Goal: Transaction & Acquisition: Book appointment/travel/reservation

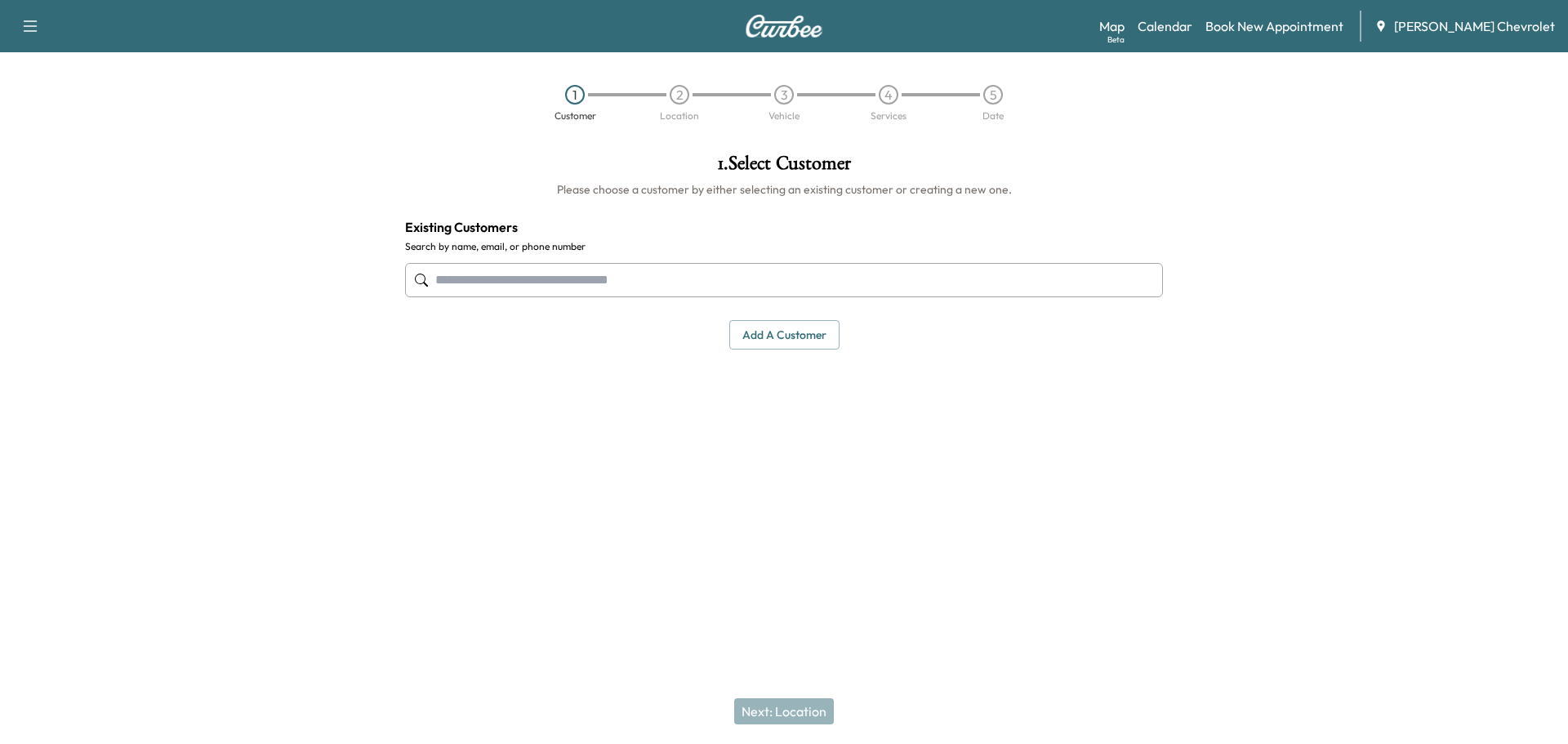
click at [608, 279] on input "text" at bounding box center [784, 280] width 758 height 34
click at [608, 279] on input "text" at bounding box center [784, 280] width 758 height 34
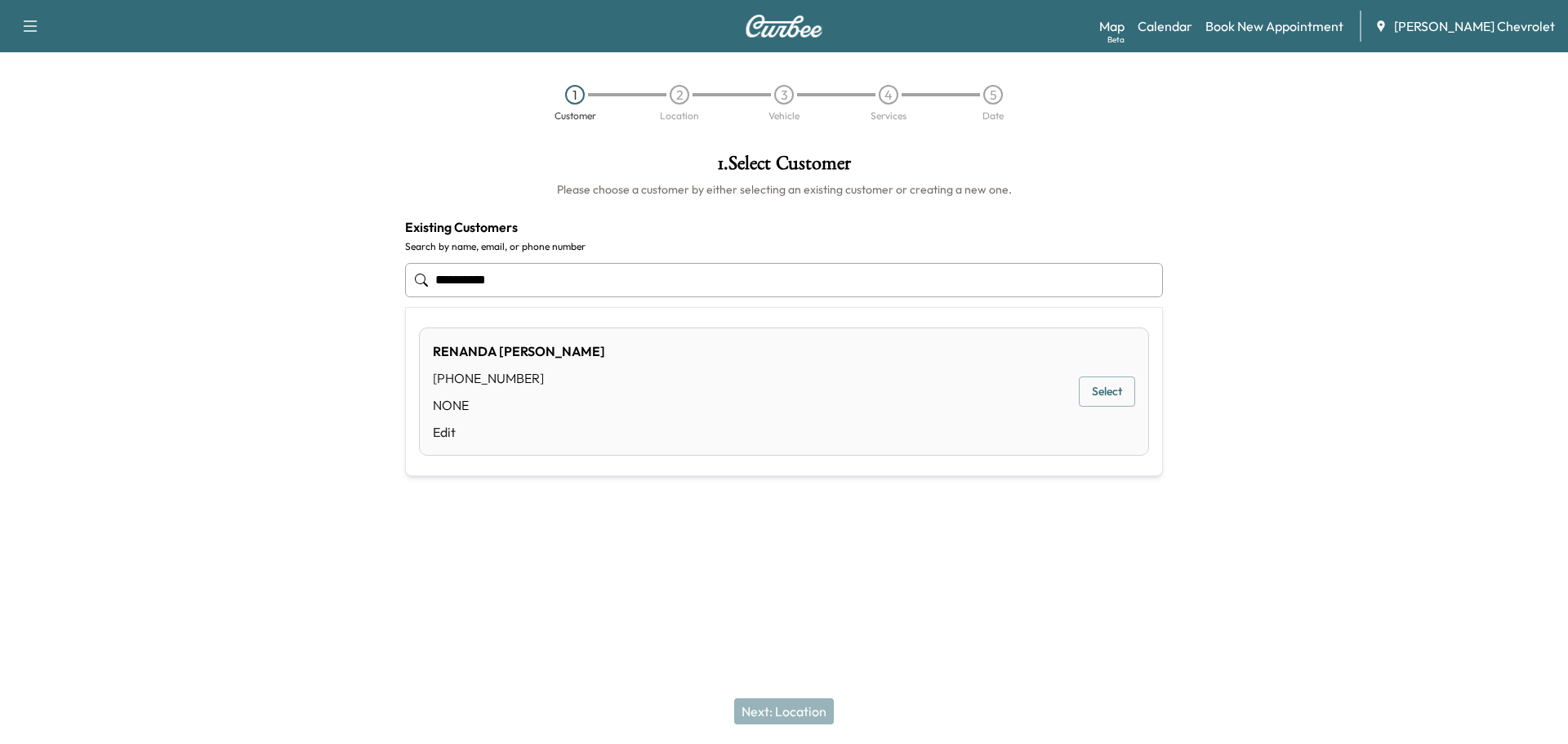
click at [567, 372] on div "[PERSON_NAME] [PHONE_NUMBER] NONE Edit Select" at bounding box center [784, 391] width 730 height 128
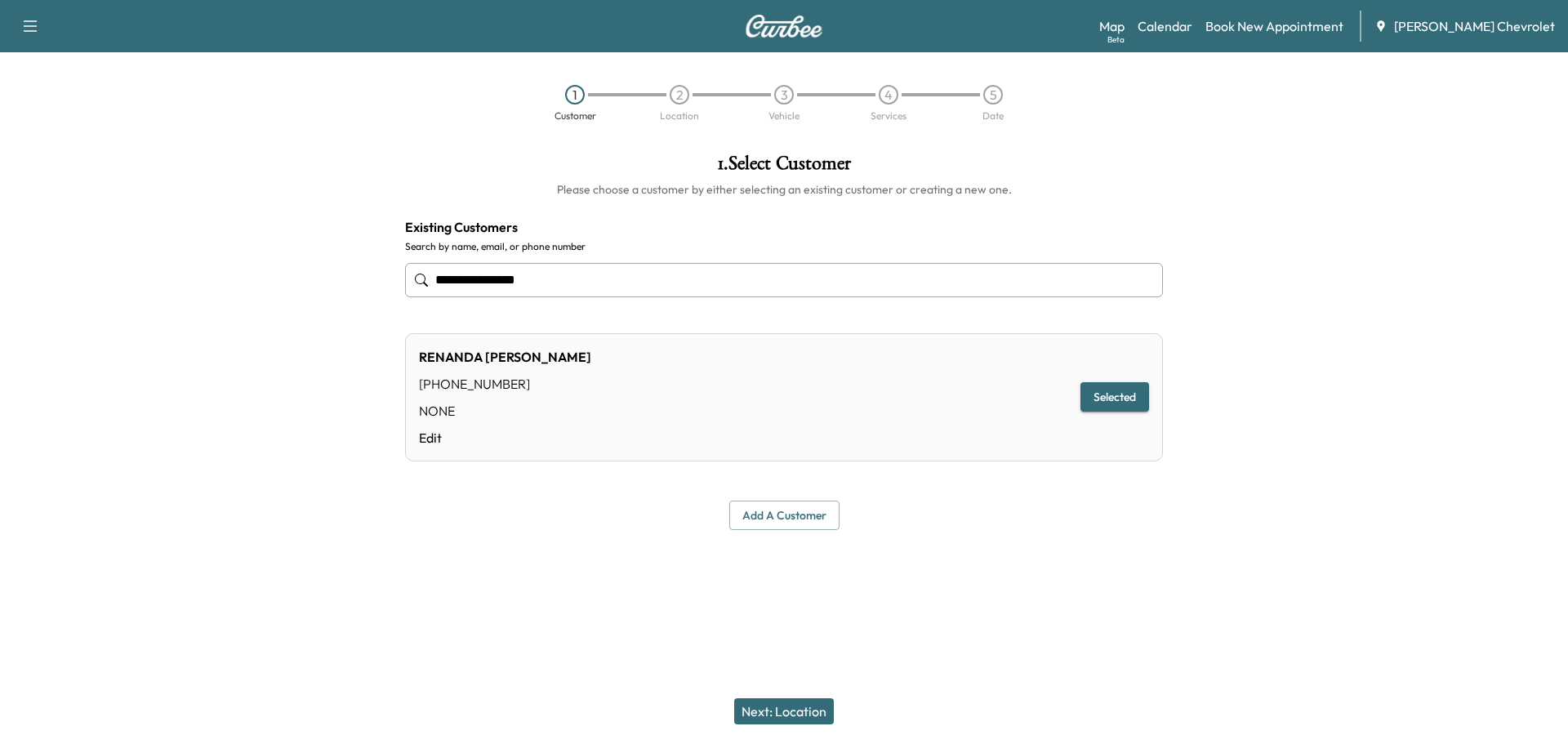
type input "**********"
click at [567, 372] on div "[PERSON_NAME] [PHONE_NUMBER] NONE Edit Selected" at bounding box center [784, 396] width 758 height 128
click at [1113, 391] on button "Selected" at bounding box center [1115, 396] width 69 height 30
click at [1121, 396] on button "Selected" at bounding box center [1115, 396] width 69 height 30
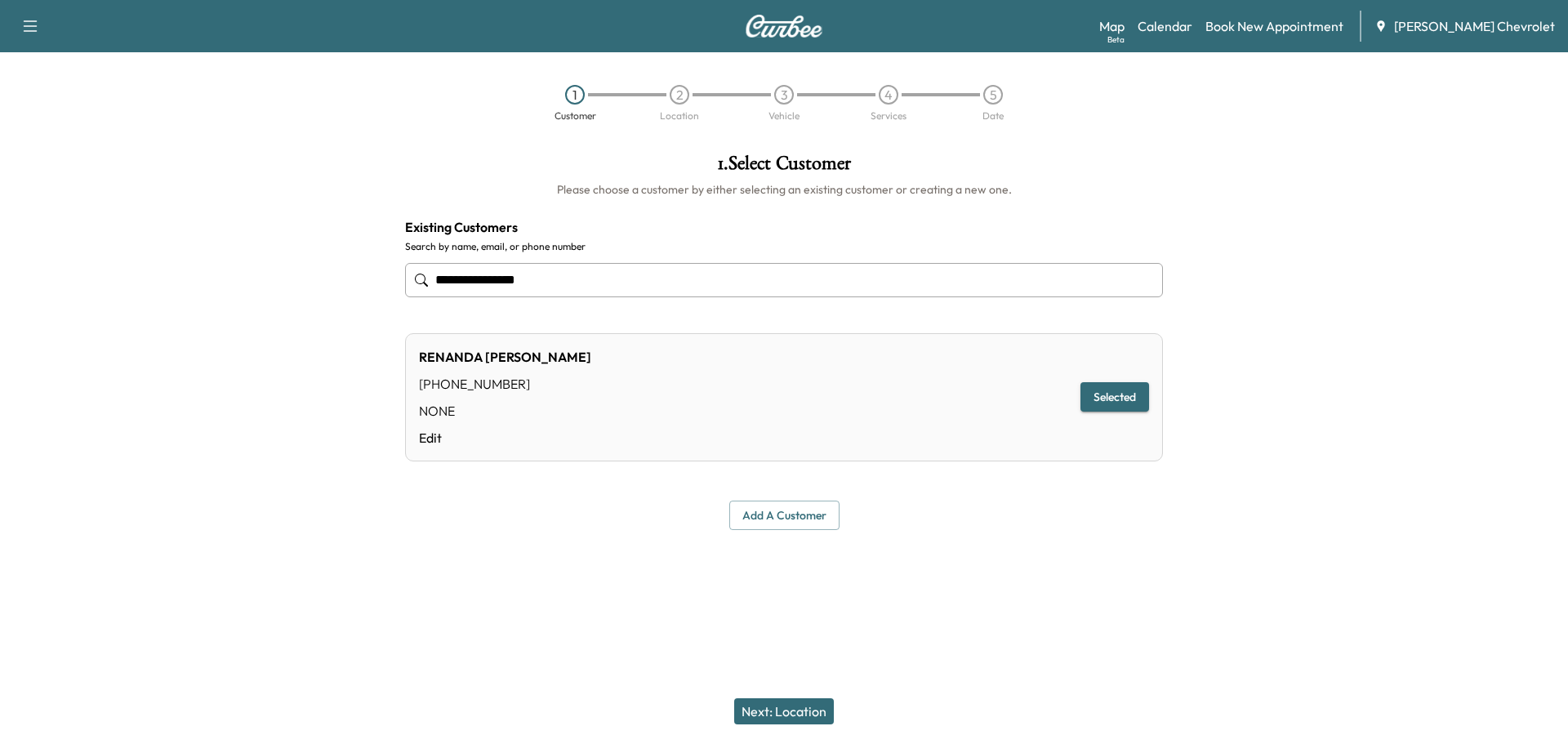
click at [802, 701] on button "Next: Location" at bounding box center [784, 711] width 100 height 26
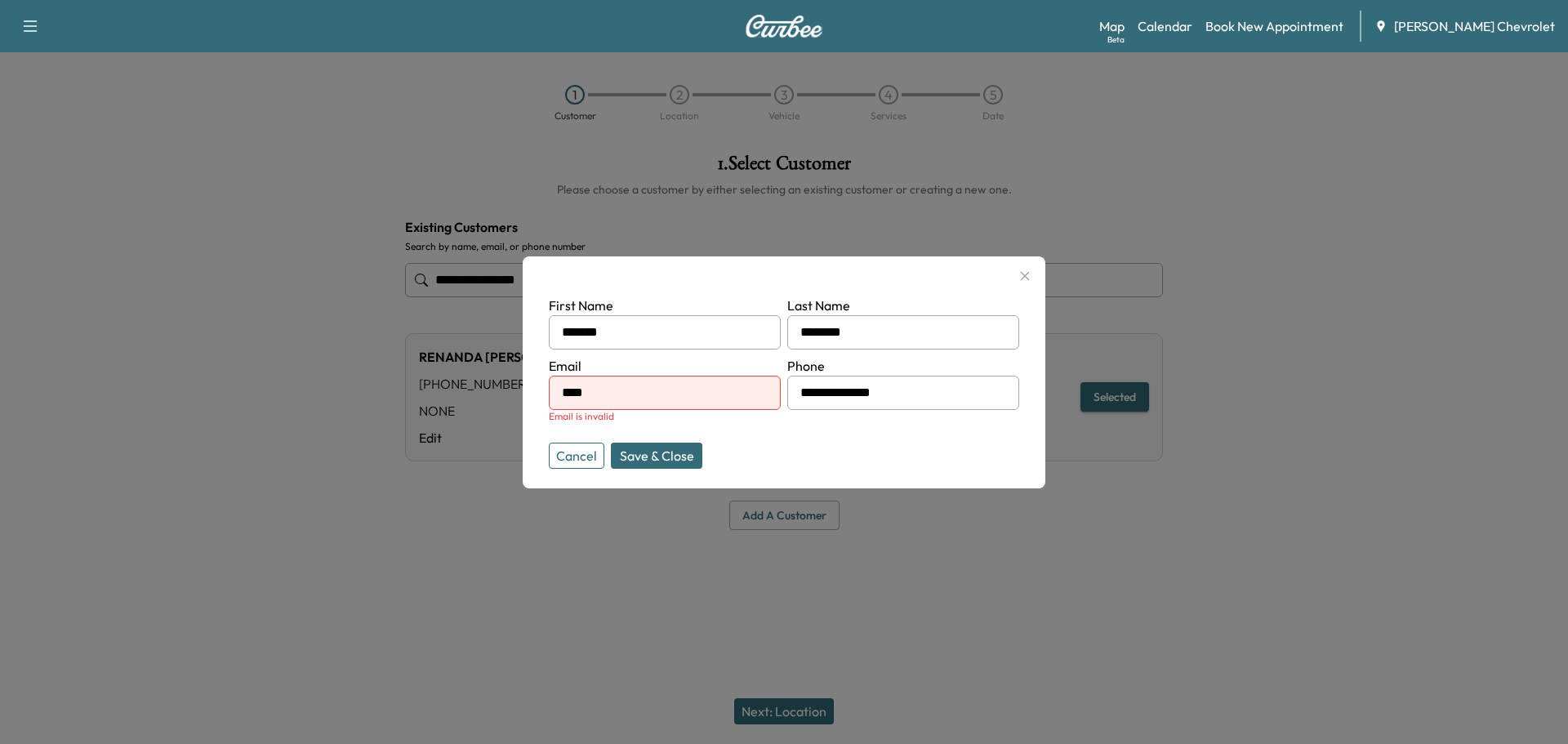
click at [649, 457] on button "Save & Close" at bounding box center [657, 456] width 92 height 26
click at [681, 454] on button "Save & Close" at bounding box center [657, 456] width 92 height 26
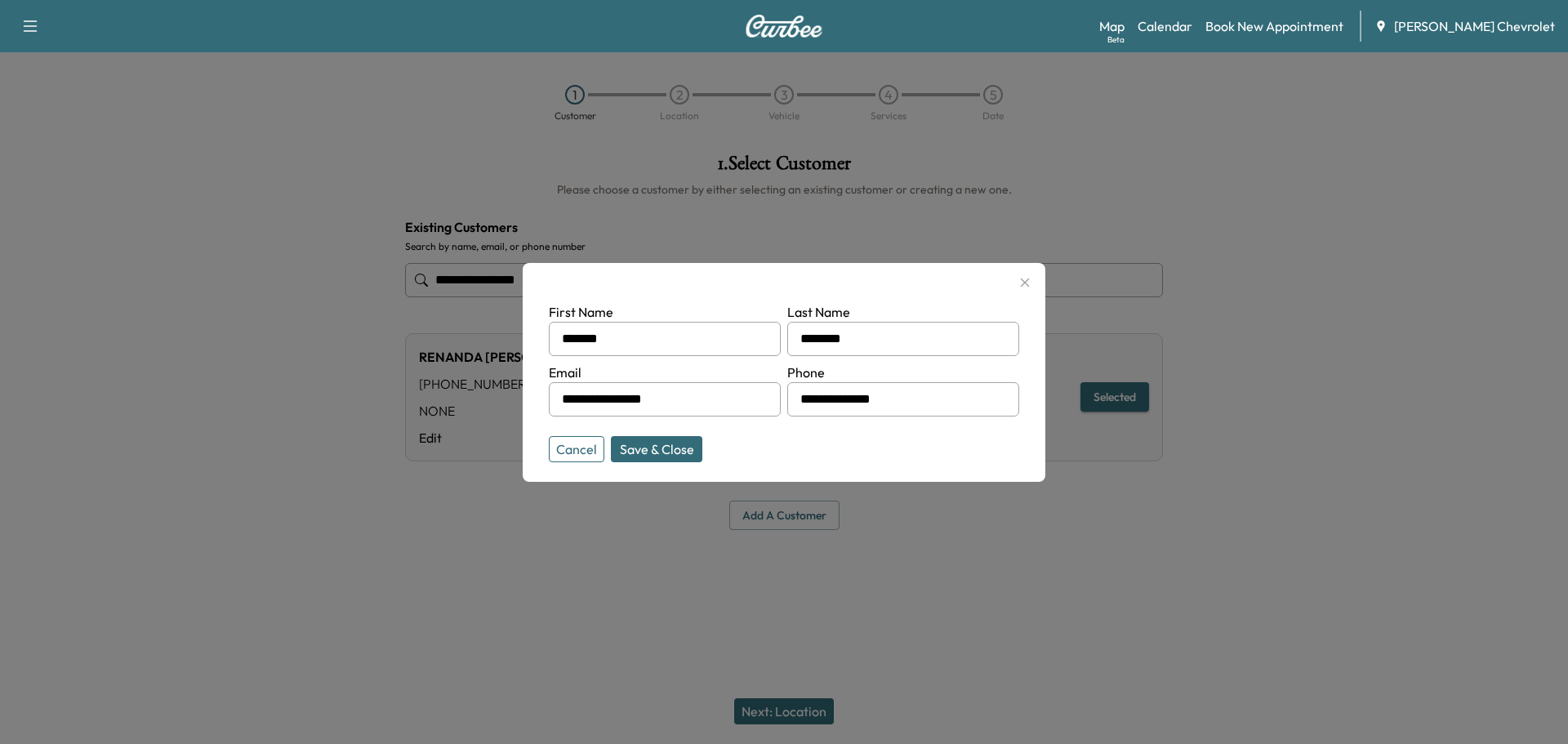
type input "**********"
click at [641, 447] on button "Save & Close" at bounding box center [657, 449] width 92 height 26
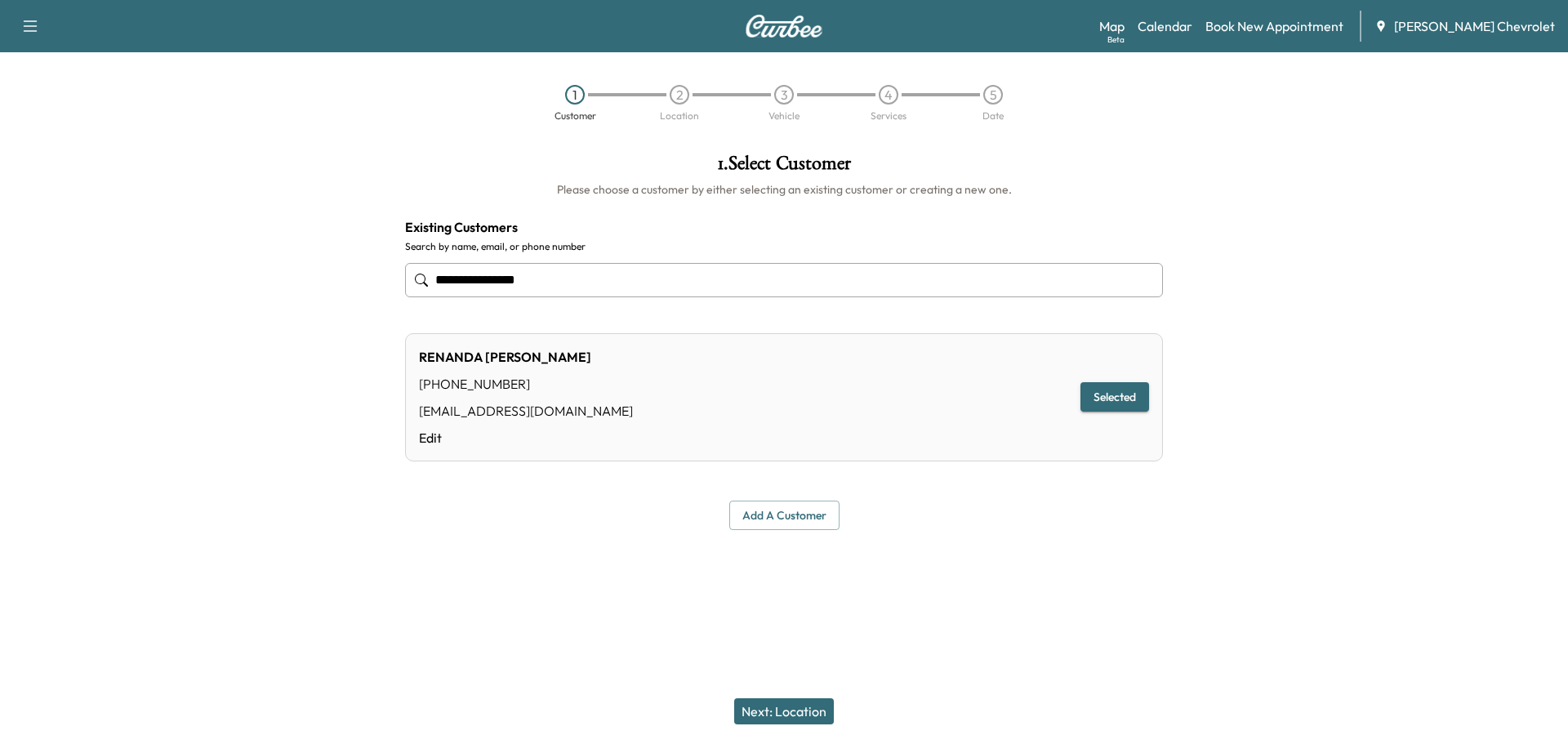
click at [790, 414] on div "[PERSON_NAME] [PHONE_NUMBER] [EMAIL_ADDRESS][DOMAIN_NAME] Edit Selected" at bounding box center [784, 396] width 758 height 128
click at [796, 705] on button "Next: Location" at bounding box center [784, 711] width 100 height 26
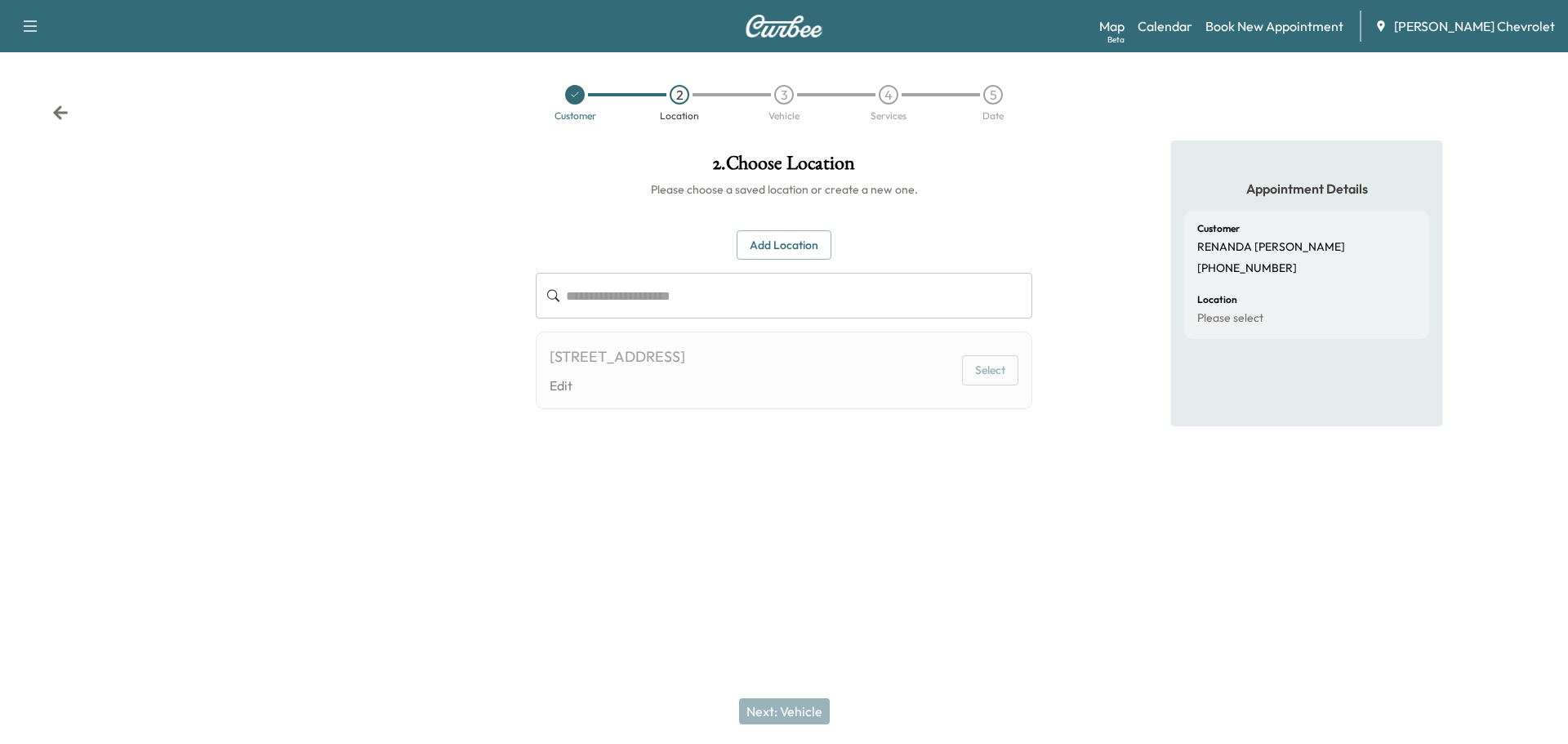
click at [686, 374] on div "[STREET_ADDRESS] Edit" at bounding box center [618, 371] width 136 height 50
click at [686, 378] on link "Edit" at bounding box center [618, 385] width 136 height 20
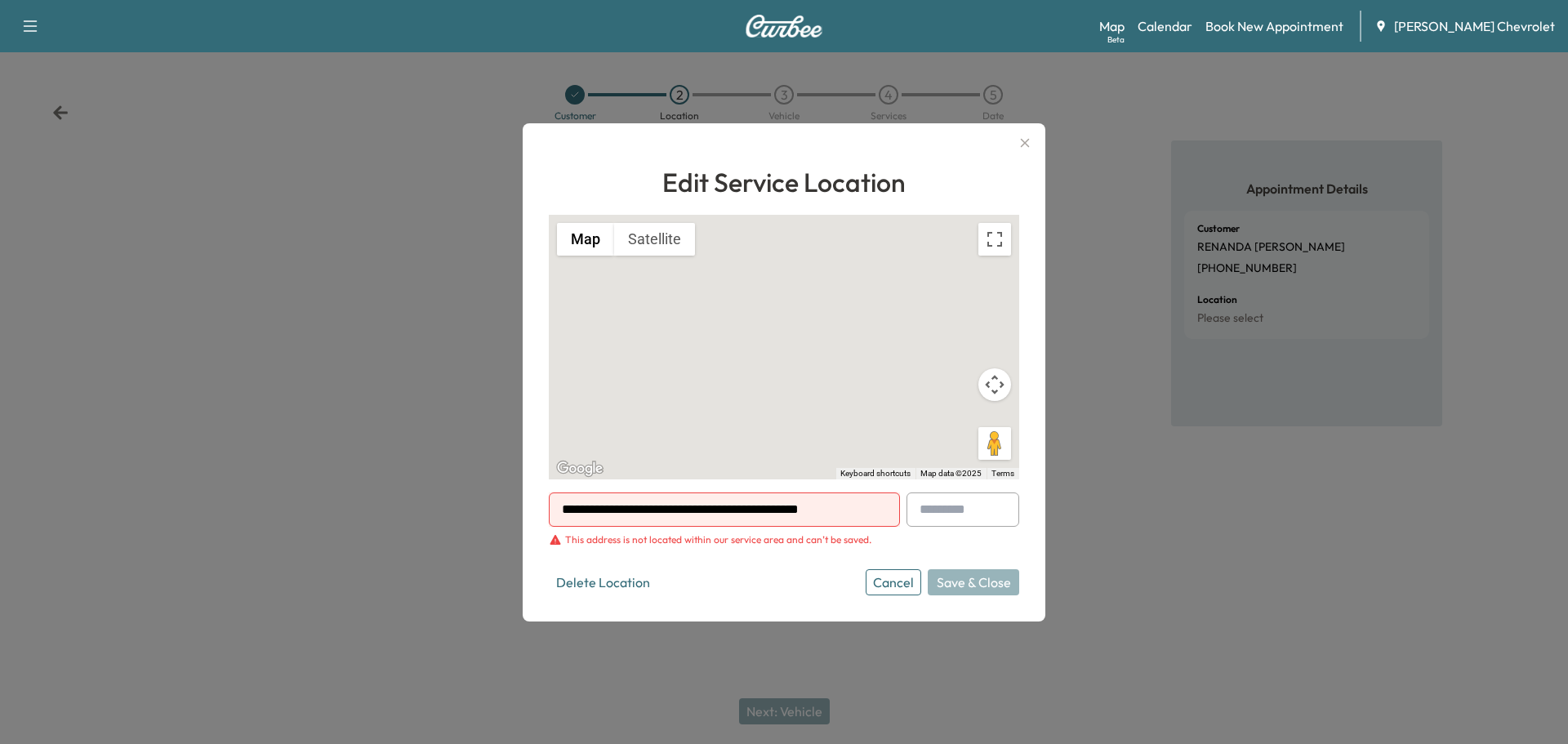
click at [645, 513] on input "**********" at bounding box center [724, 510] width 351 height 34
click at [693, 503] on input "**********" at bounding box center [724, 510] width 351 height 34
click at [751, 509] on input "**********" at bounding box center [724, 510] width 351 height 34
click at [792, 487] on div "**********" at bounding box center [784, 378] width 470 height 432
click at [788, 511] on input "**********" at bounding box center [724, 510] width 351 height 34
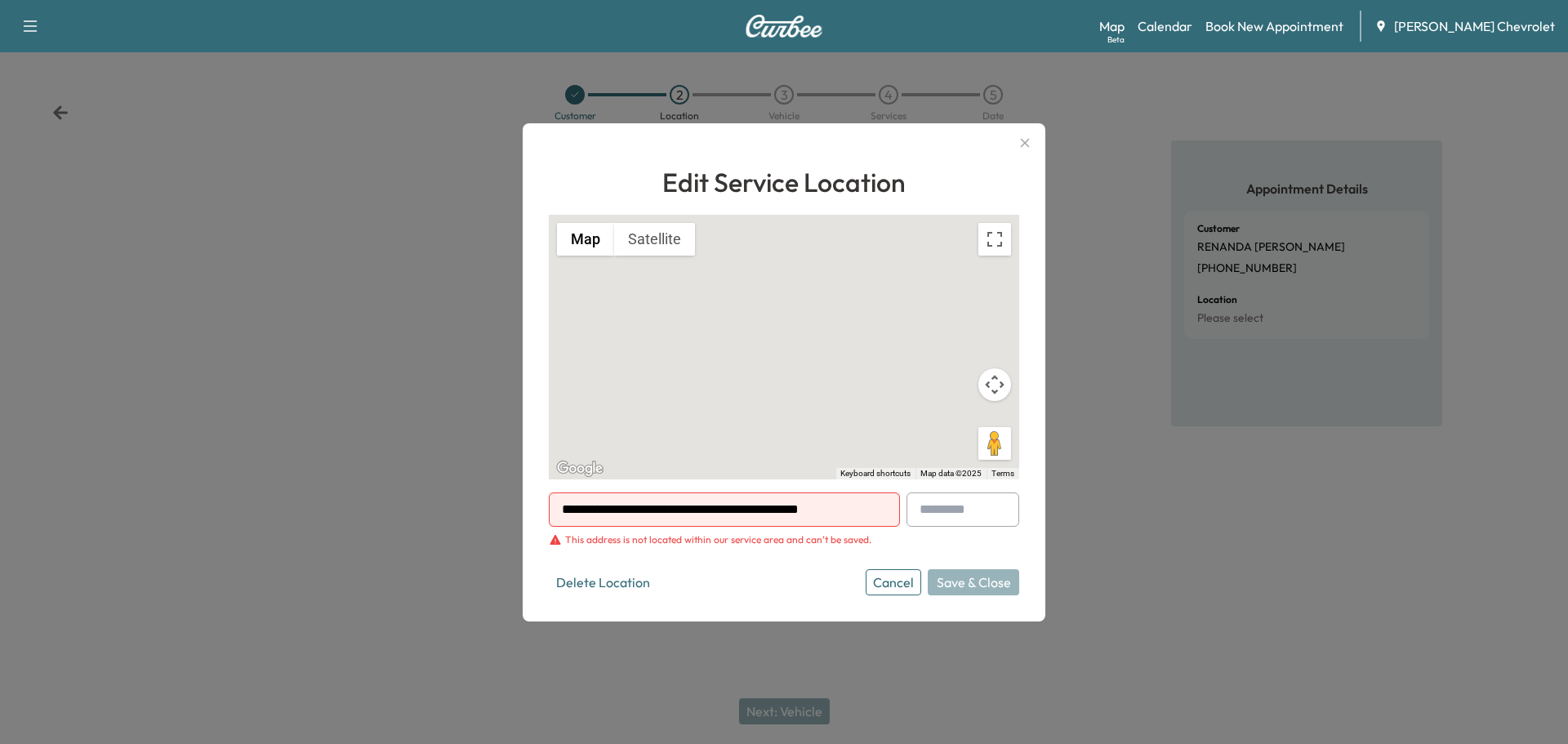
click at [788, 511] on input "**********" at bounding box center [724, 510] width 351 height 34
click at [721, 508] on input "**********" at bounding box center [724, 510] width 351 height 34
click at [897, 580] on button "Cancel" at bounding box center [893, 582] width 56 height 26
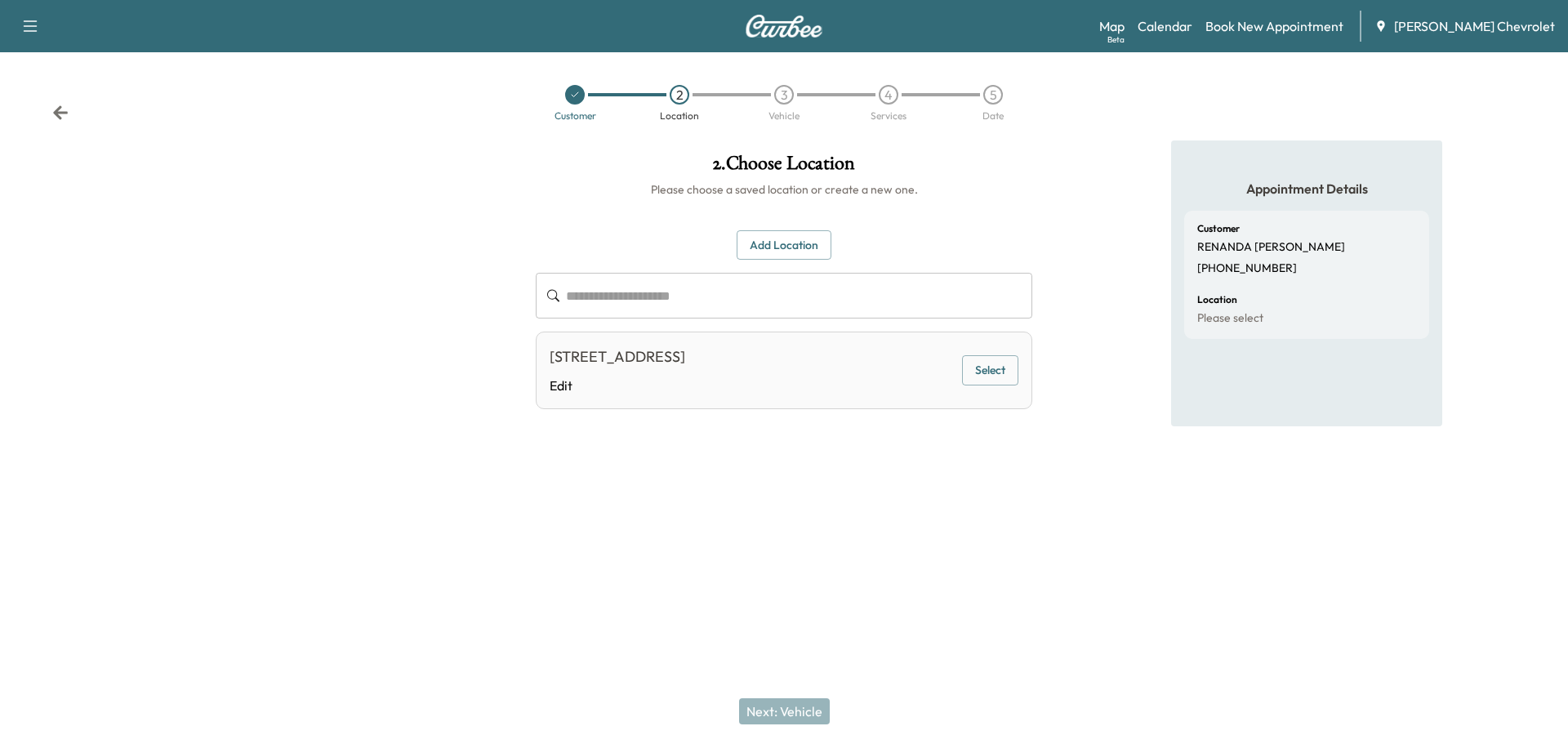
click at [1165, 522] on div at bounding box center [784, 539] width 1568 height 52
click at [686, 355] on div "[STREET_ADDRESS]" at bounding box center [618, 357] width 136 height 23
click at [1001, 375] on button "Select" at bounding box center [990, 370] width 57 height 30
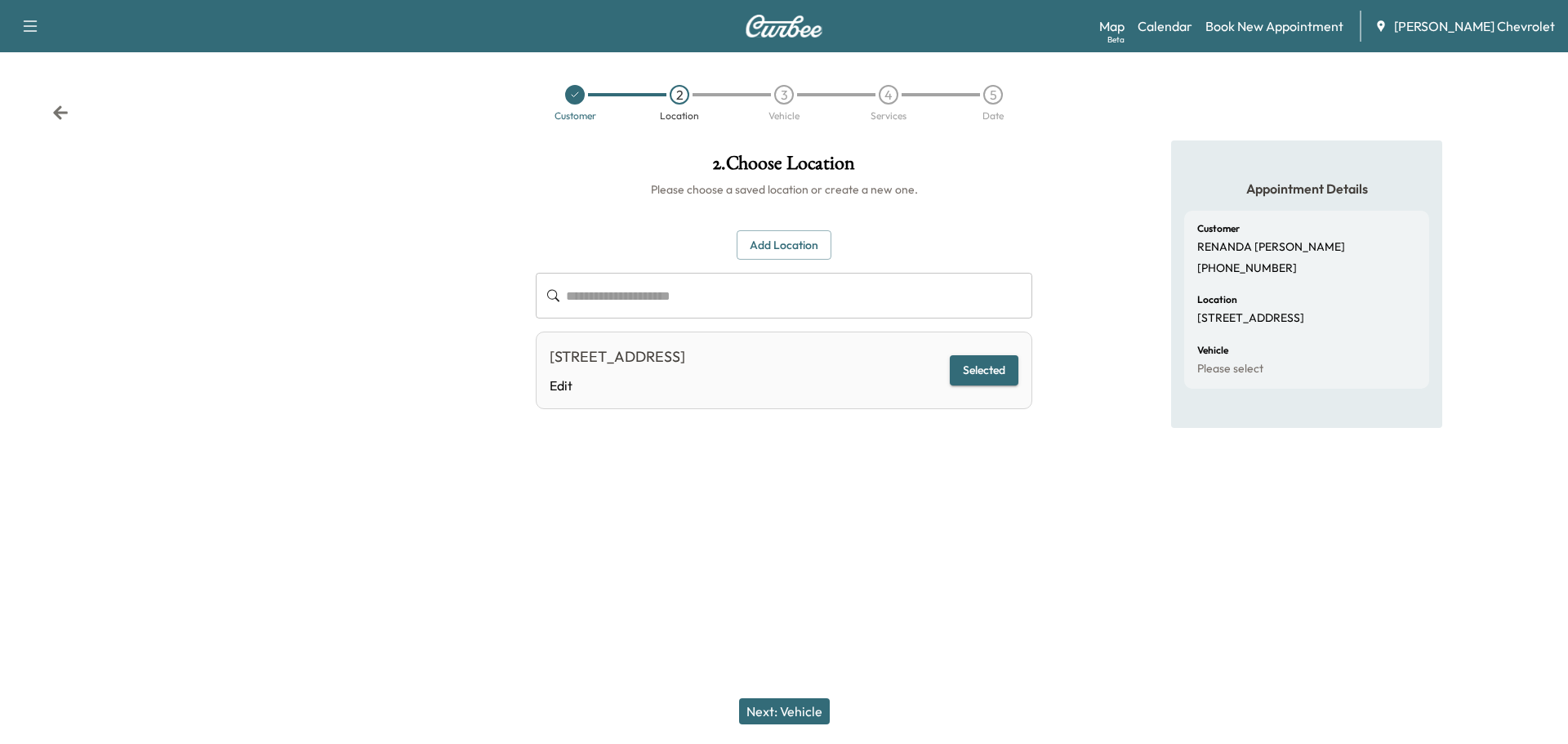
click at [781, 705] on button "Next: Vehicle" at bounding box center [784, 711] width 91 height 26
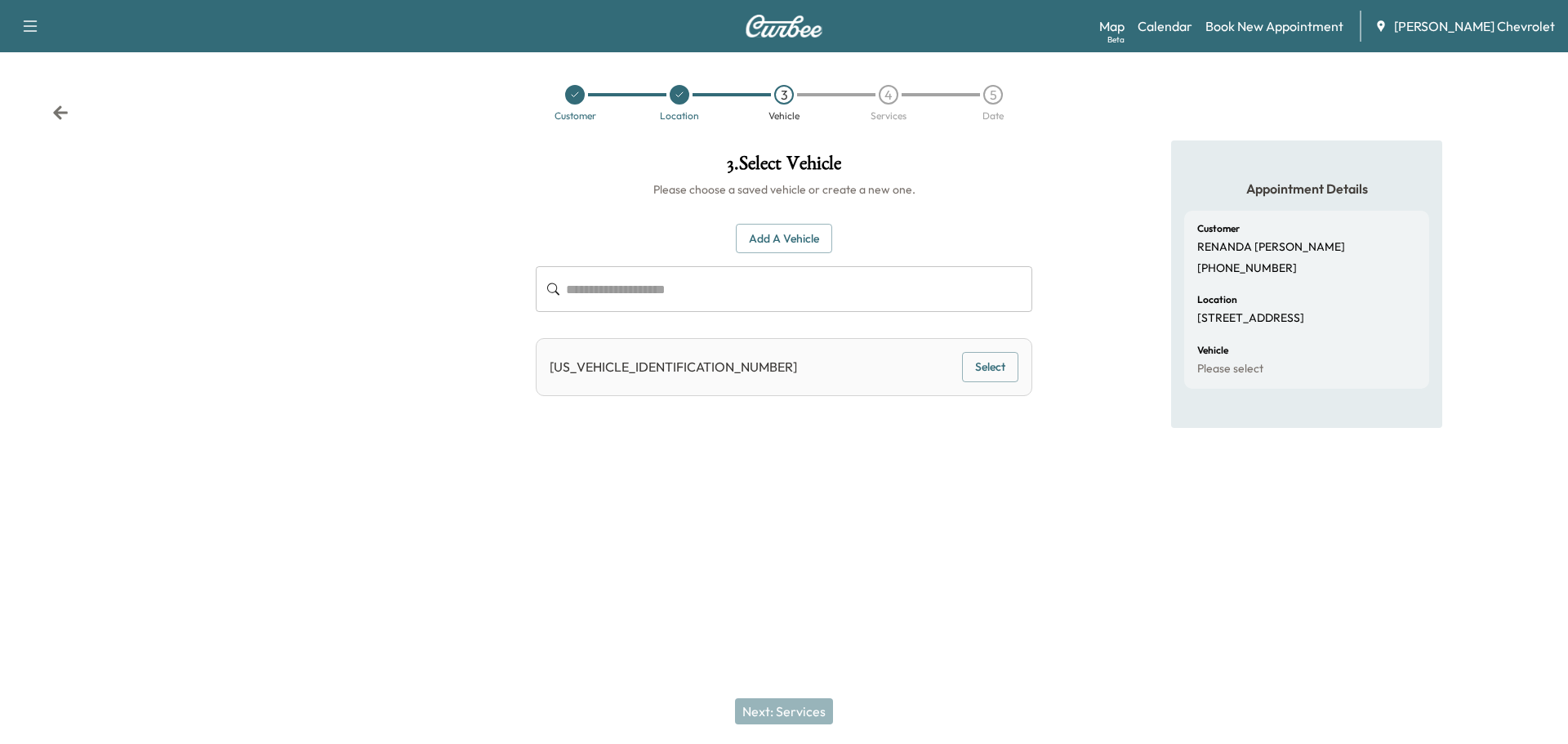
click at [865, 381] on div "[US_VEHICLE_IDENTIFICATION_NUMBER] Select" at bounding box center [784, 367] width 497 height 58
drag, startPoint x: 771, startPoint y: 365, endPoint x: 930, endPoint y: 372, distance: 159.2
click at [772, 365] on div "[US_VEHICLE_IDENTIFICATION_NUMBER] Select" at bounding box center [784, 367] width 497 height 58
click at [1008, 356] on button "Select" at bounding box center [990, 366] width 57 height 30
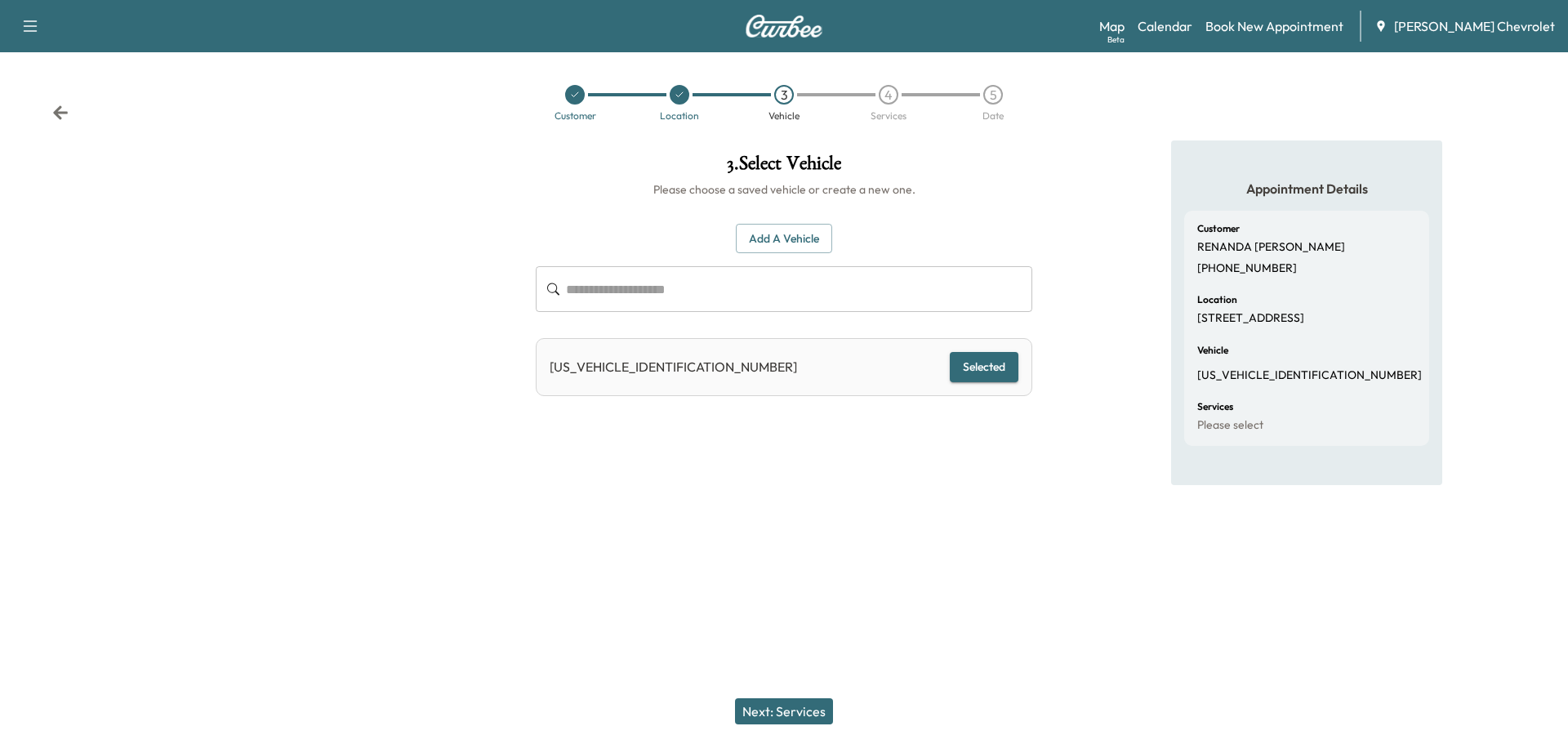
click at [735, 358] on div "[US_VEHICLE_IDENTIFICATION_NUMBER] Selected" at bounding box center [784, 367] width 497 height 58
click at [791, 237] on button "Add a Vehicle" at bounding box center [784, 239] width 96 height 30
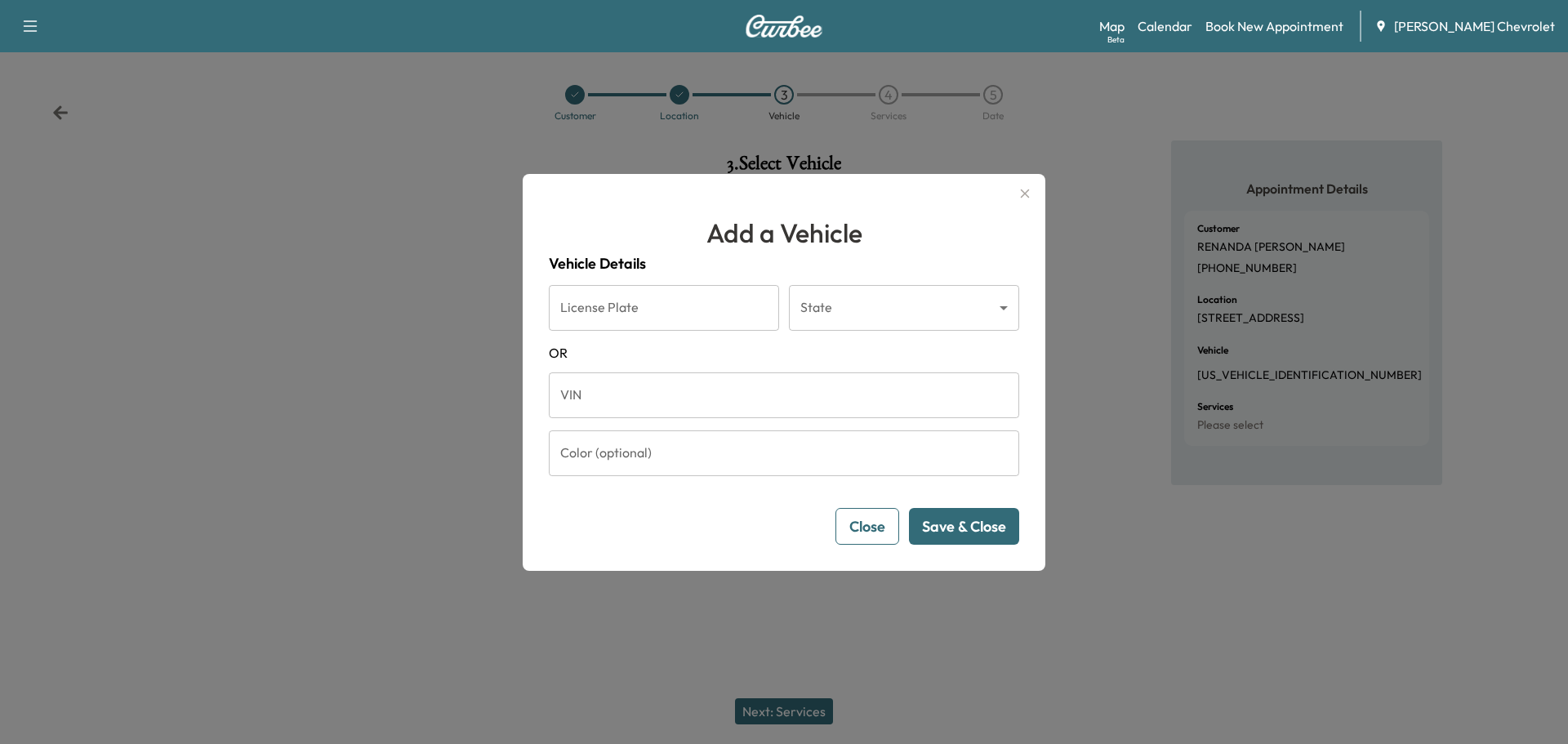
click at [648, 326] on input "License Plate" at bounding box center [664, 307] width 230 height 45
click at [646, 398] on input "VIN" at bounding box center [784, 395] width 470 height 45
paste input "**********"
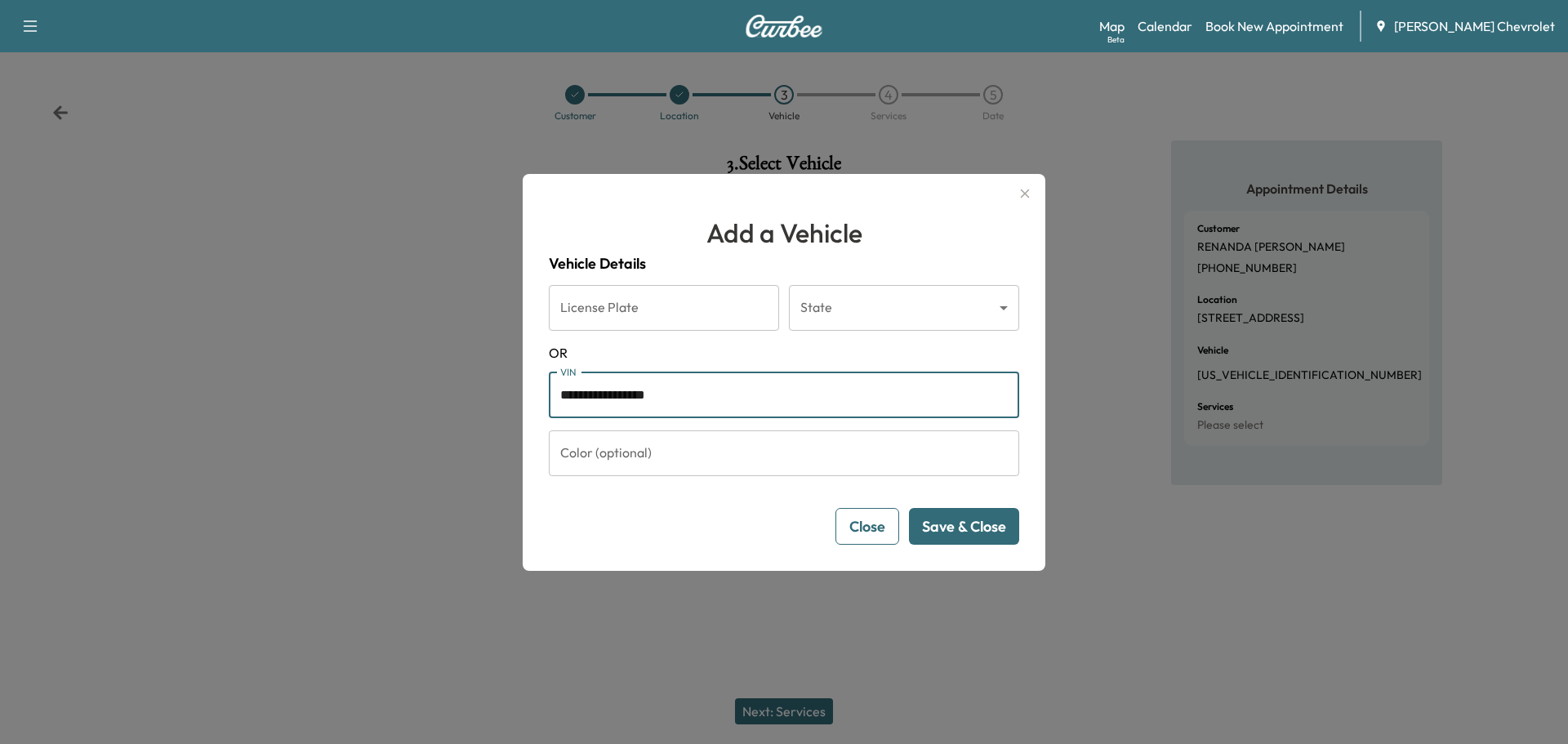
type input "**********"
click at [972, 538] on button "Save & Close" at bounding box center [964, 526] width 110 height 37
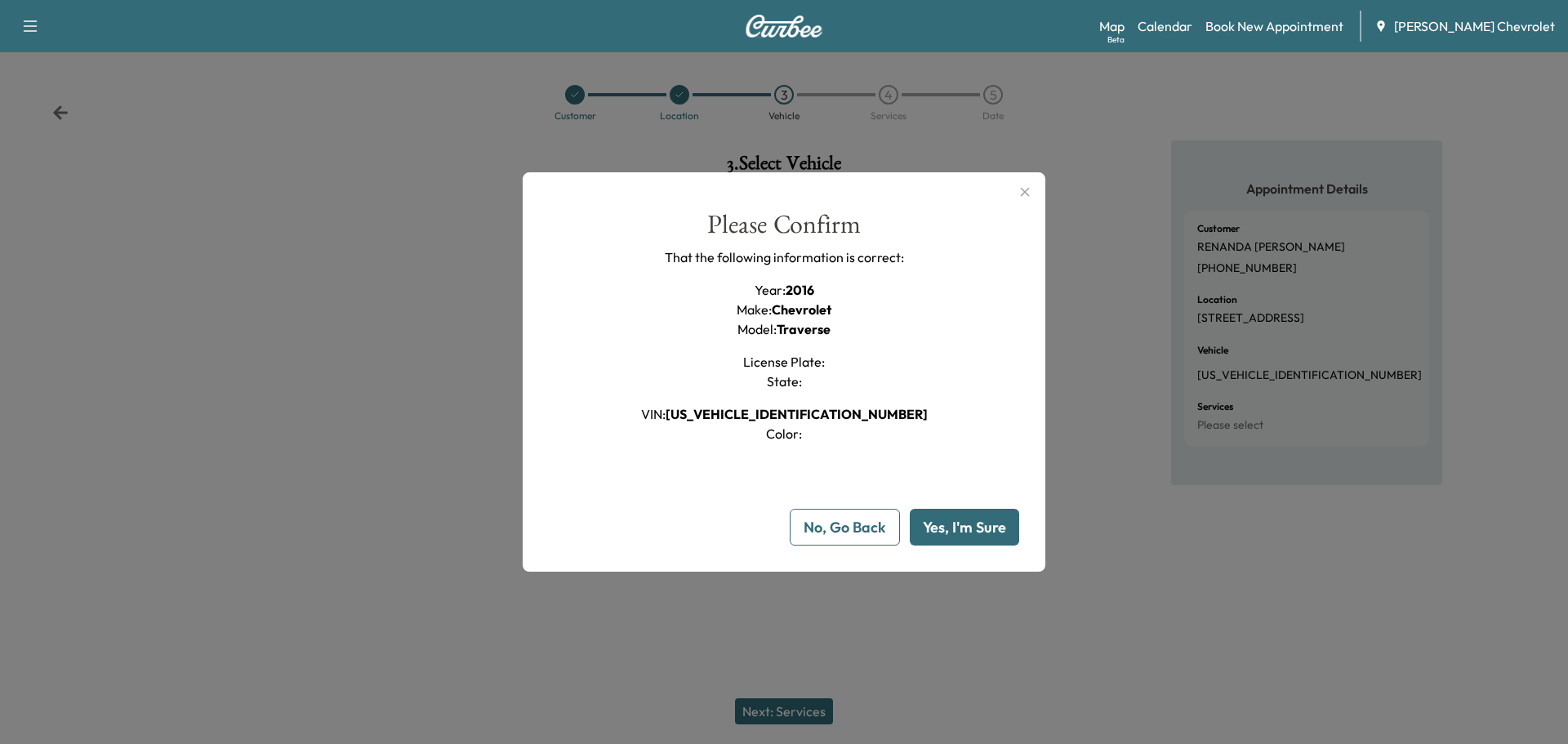
click at [968, 528] on button "Yes, I'm Sure" at bounding box center [965, 527] width 110 height 37
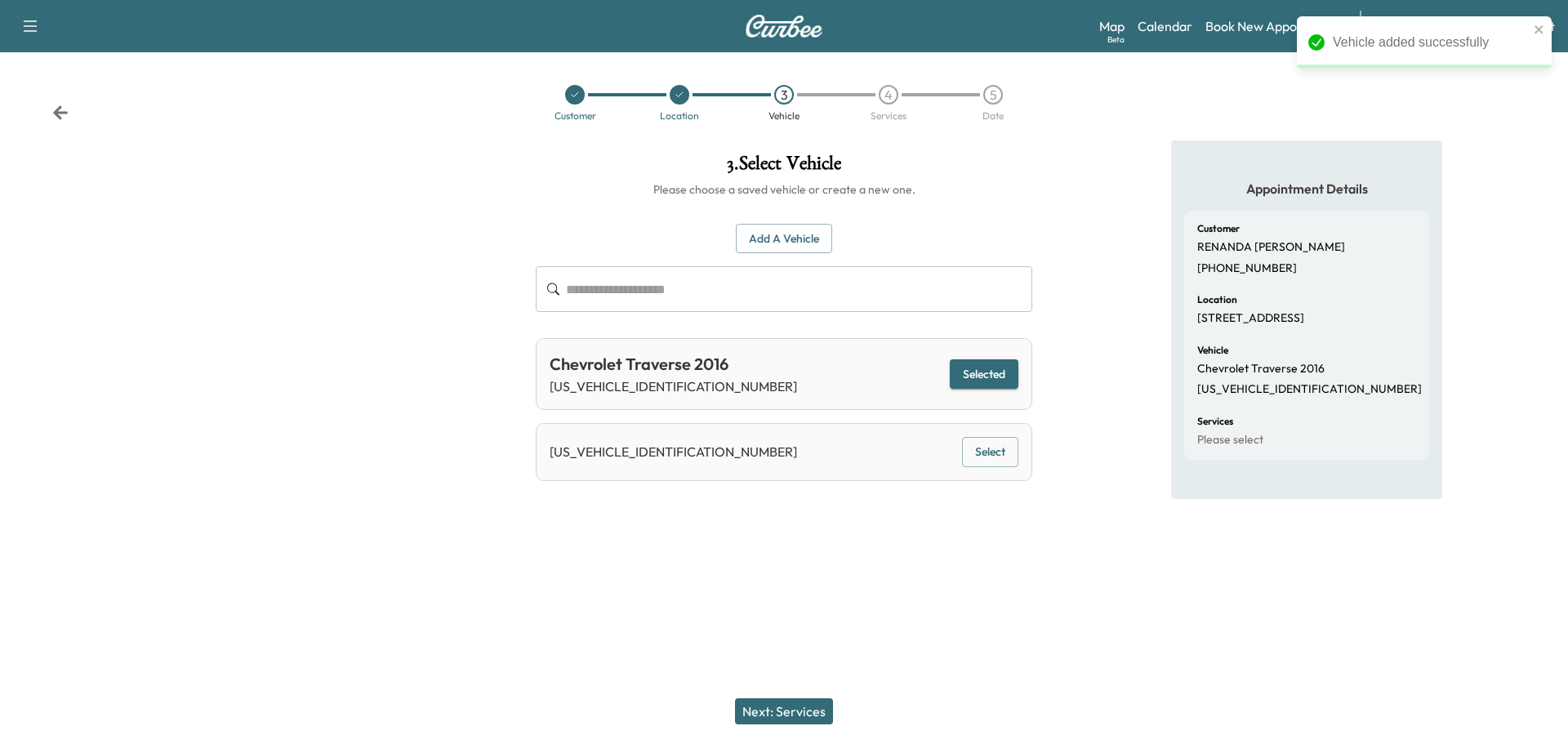
click at [975, 371] on button "Selected" at bounding box center [984, 374] width 69 height 30
click at [813, 713] on button "Next: Services" at bounding box center [784, 711] width 98 height 26
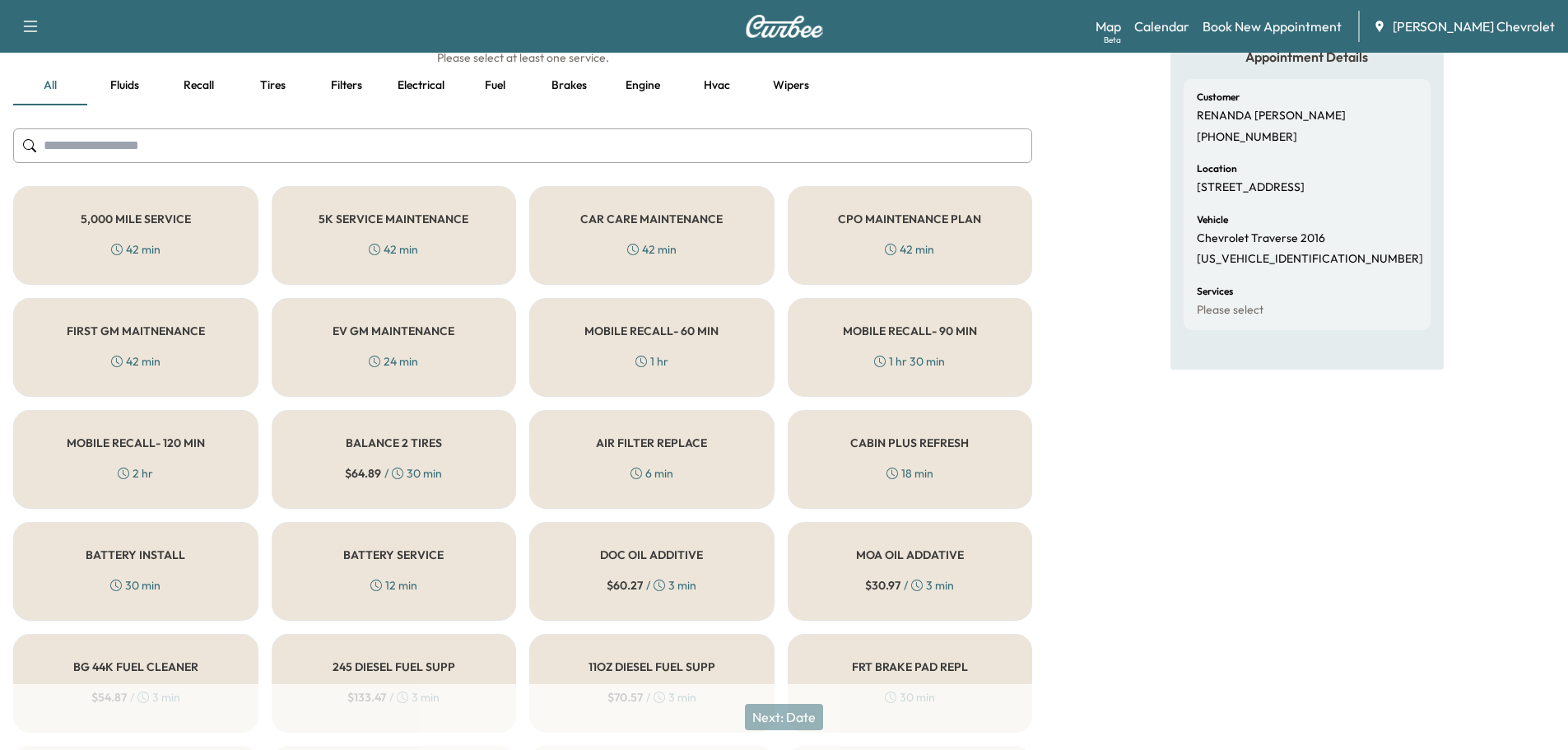
scroll to position [117, 0]
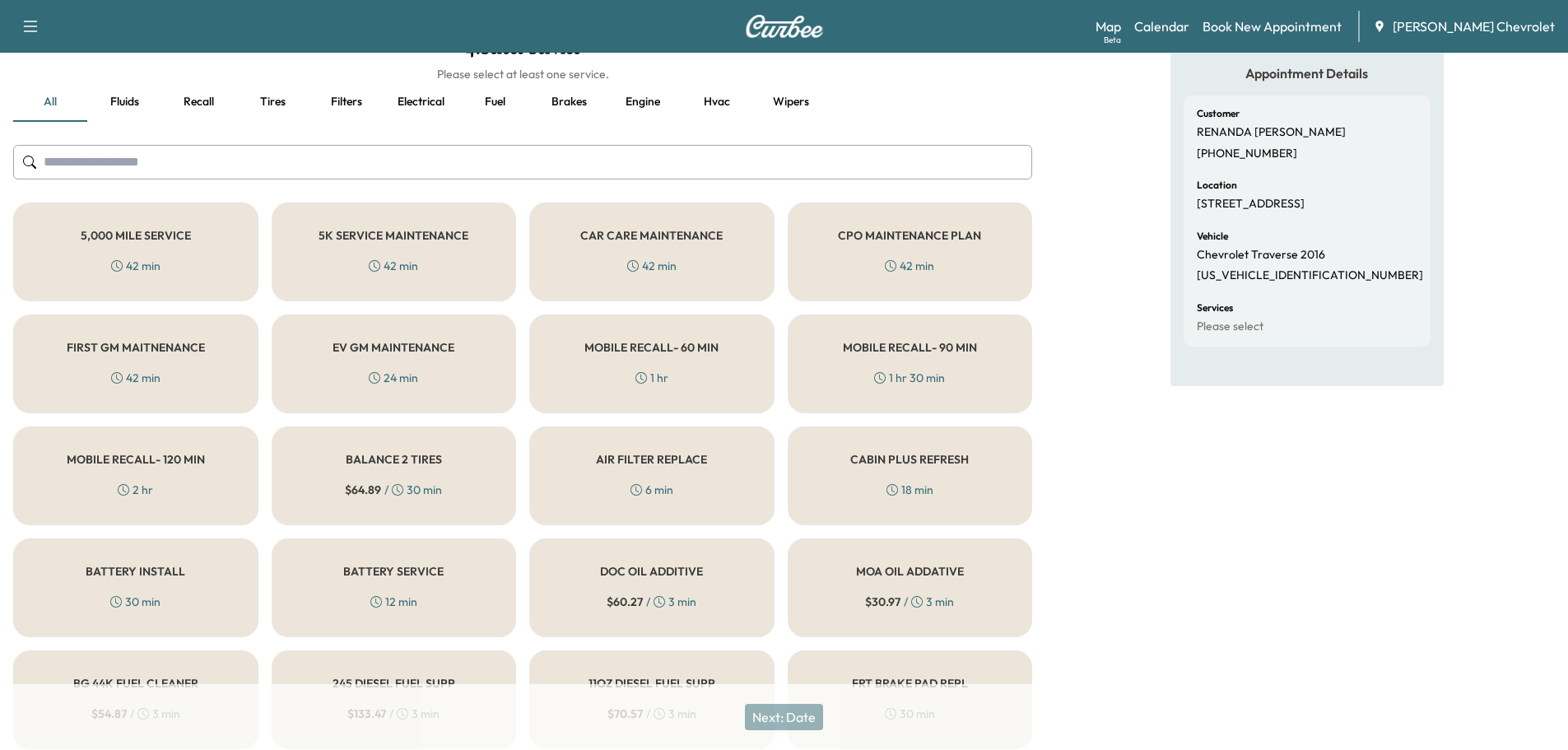
click at [719, 369] on div "MOBILE RECALL- 60 MIN 1 hr" at bounding box center [652, 364] width 246 height 99
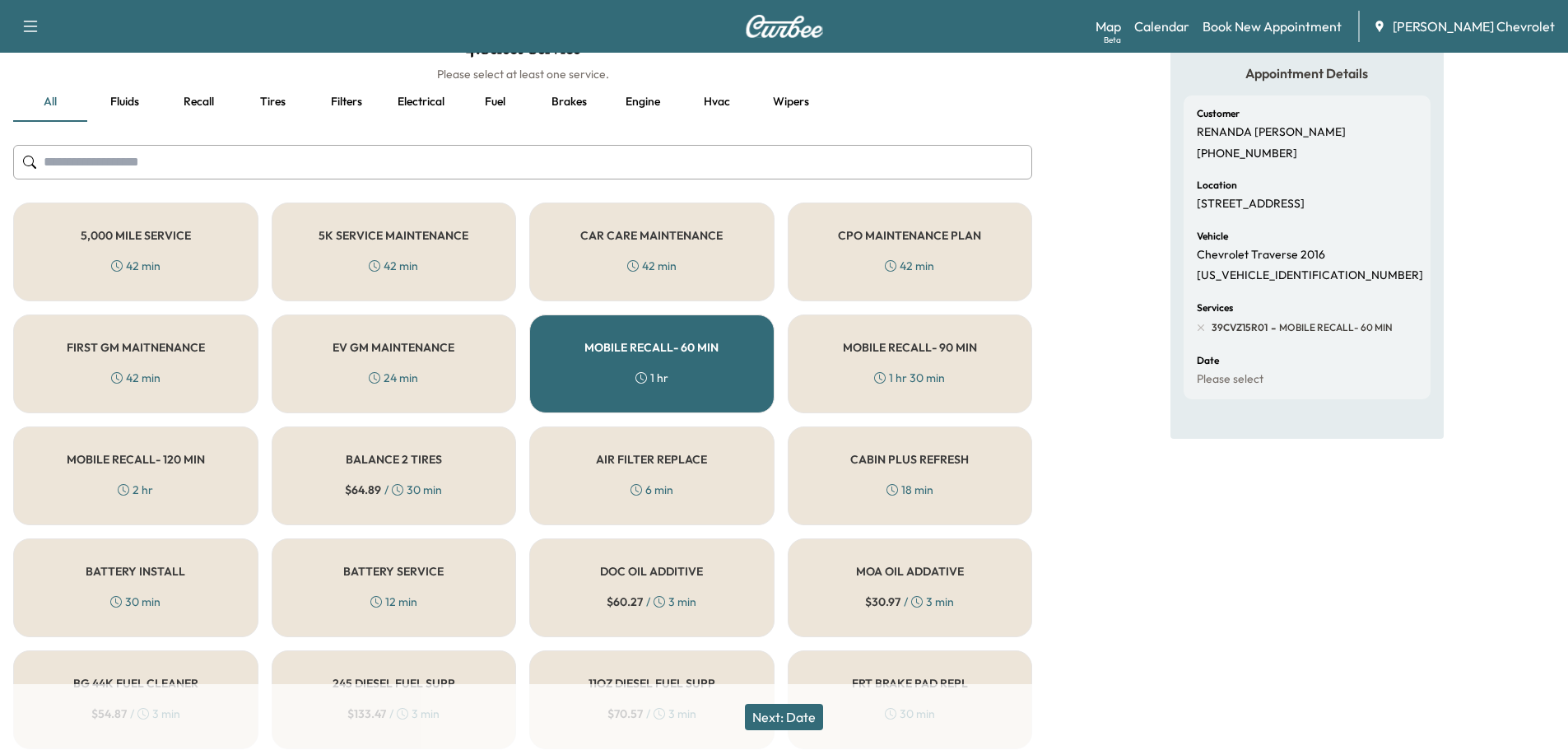
click at [796, 711] on button "Next: Date" at bounding box center [784, 717] width 78 height 26
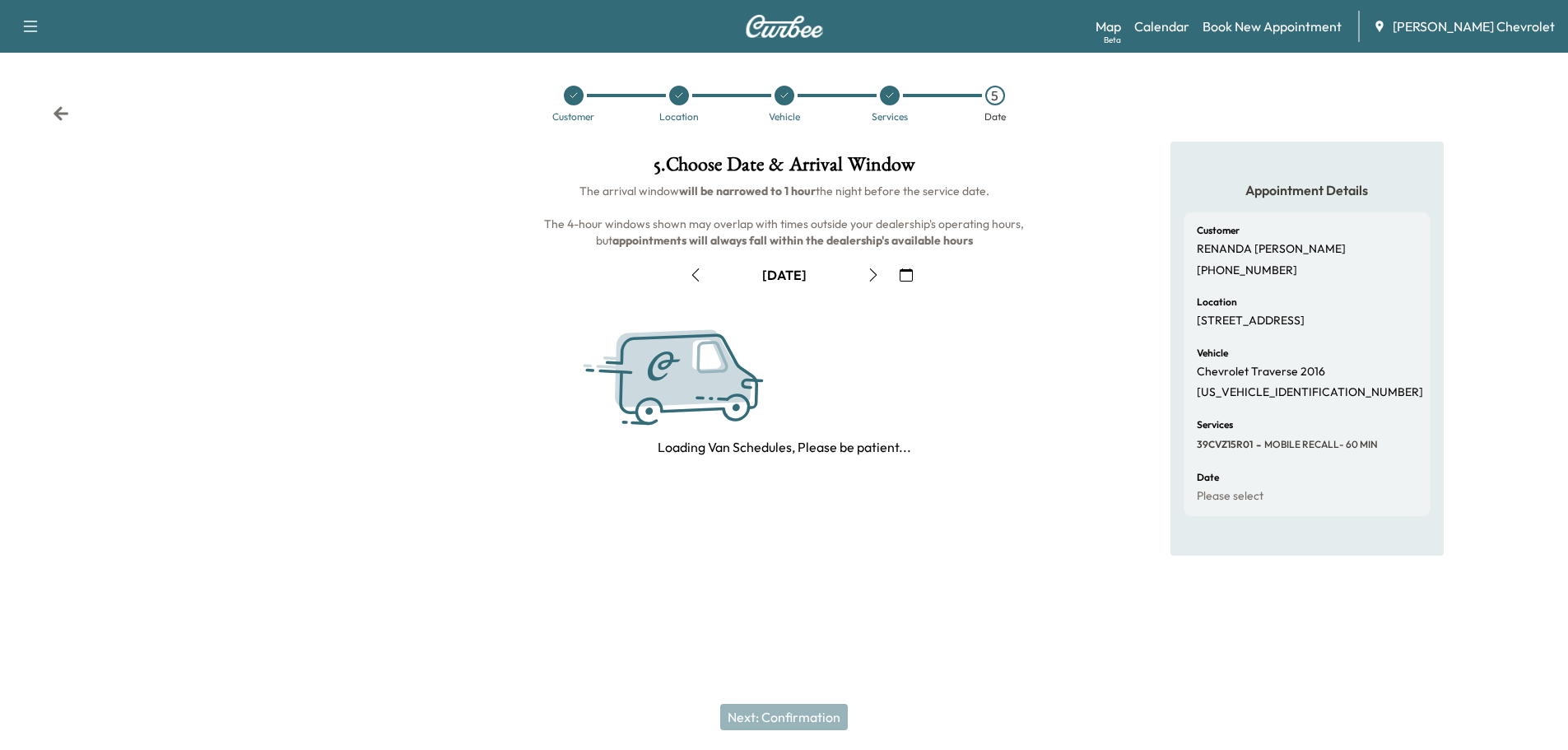
scroll to position [0, 0]
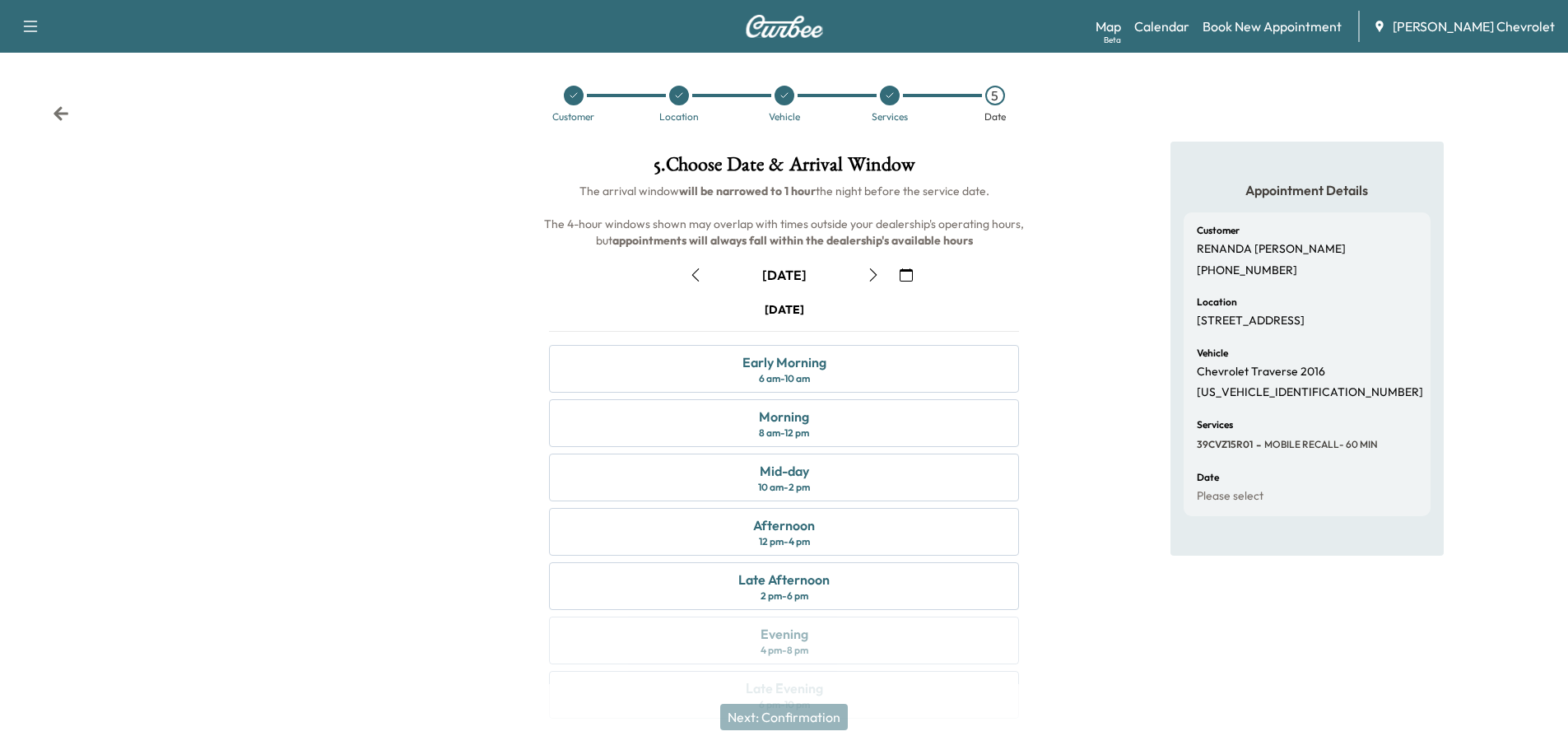
click at [695, 275] on icon "button" at bounding box center [695, 274] width 13 height 13
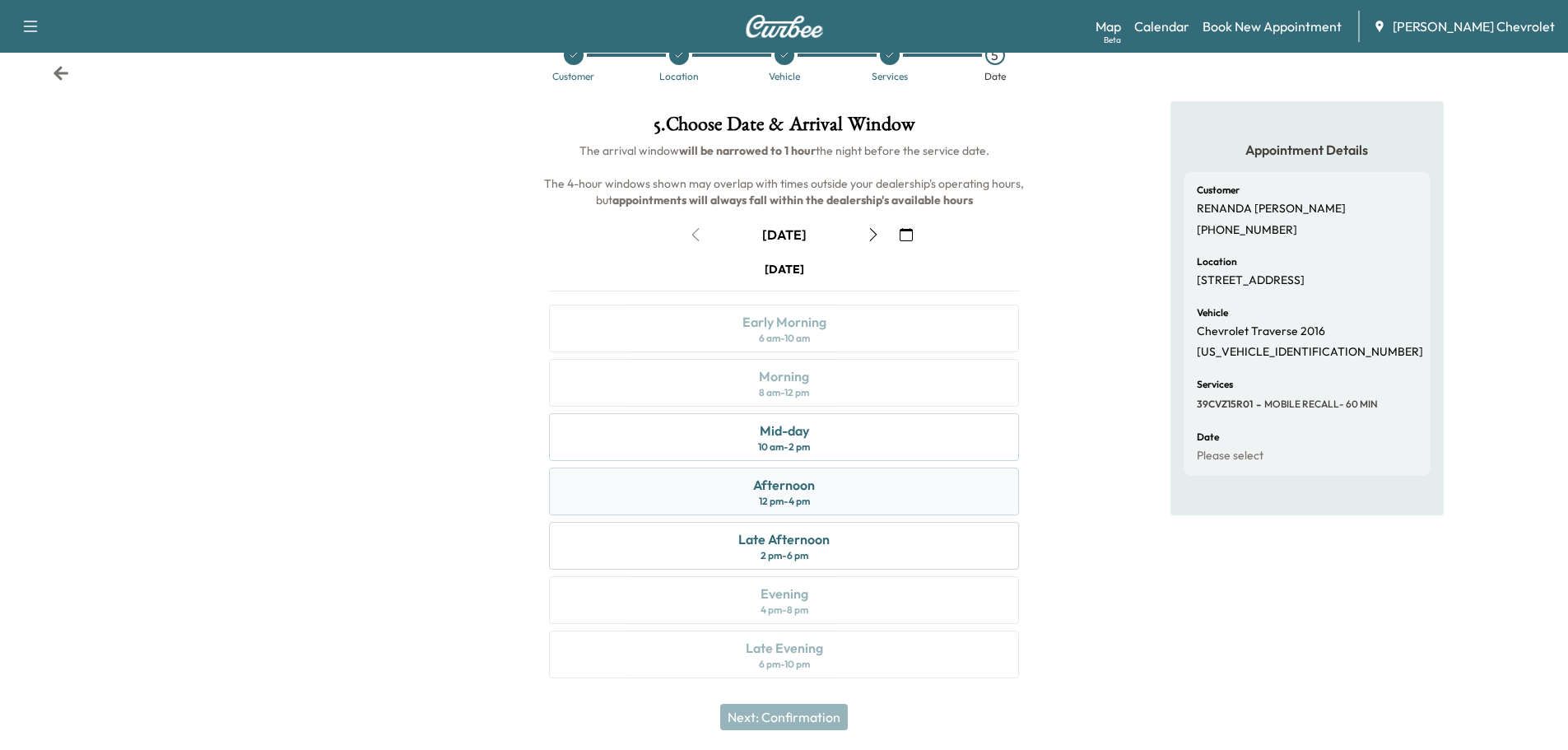
scroll to position [42, 0]
click at [810, 495] on div "12 pm - 4 pm" at bounding box center [784, 500] width 51 height 13
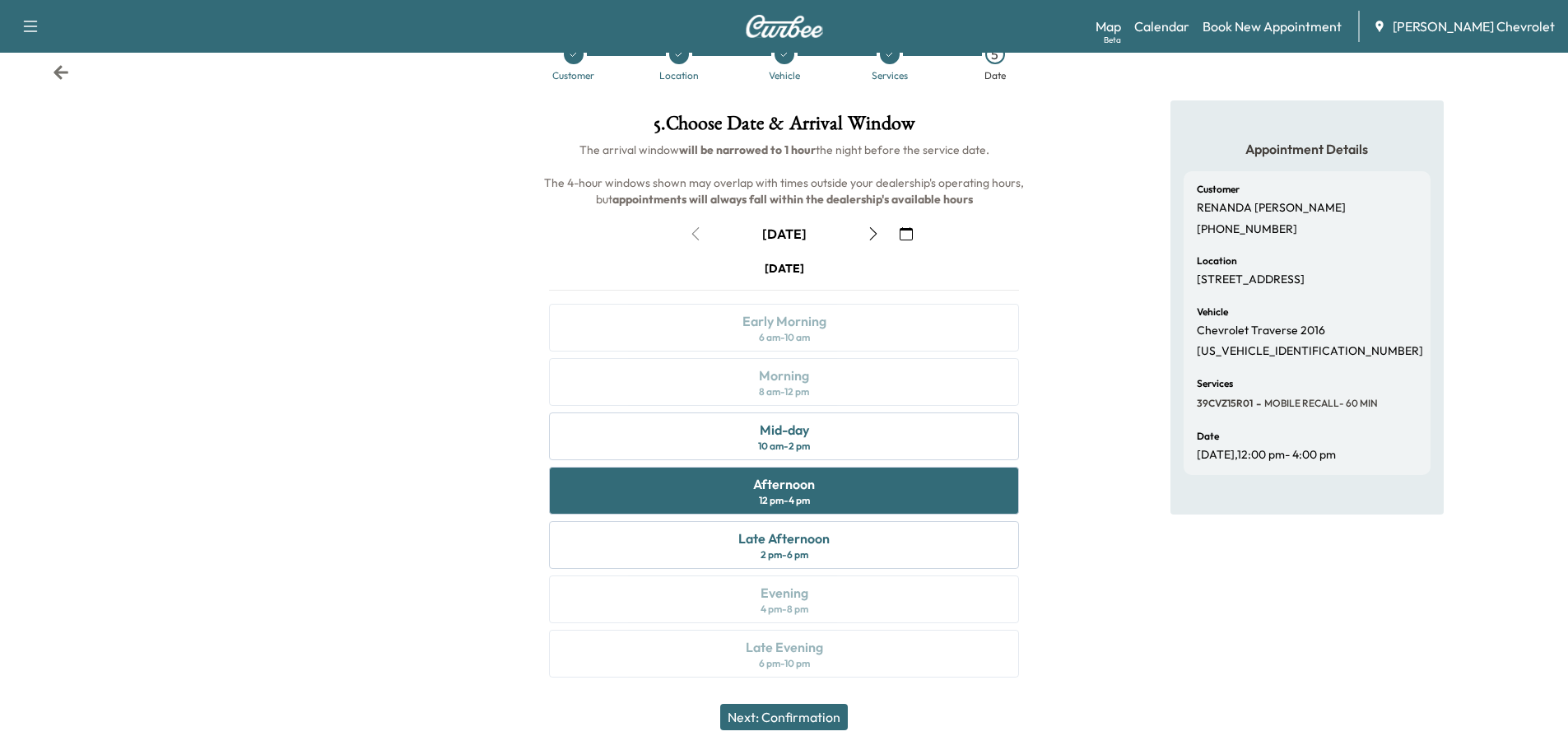
click at [802, 713] on button "Next: Confirmation" at bounding box center [784, 717] width 128 height 26
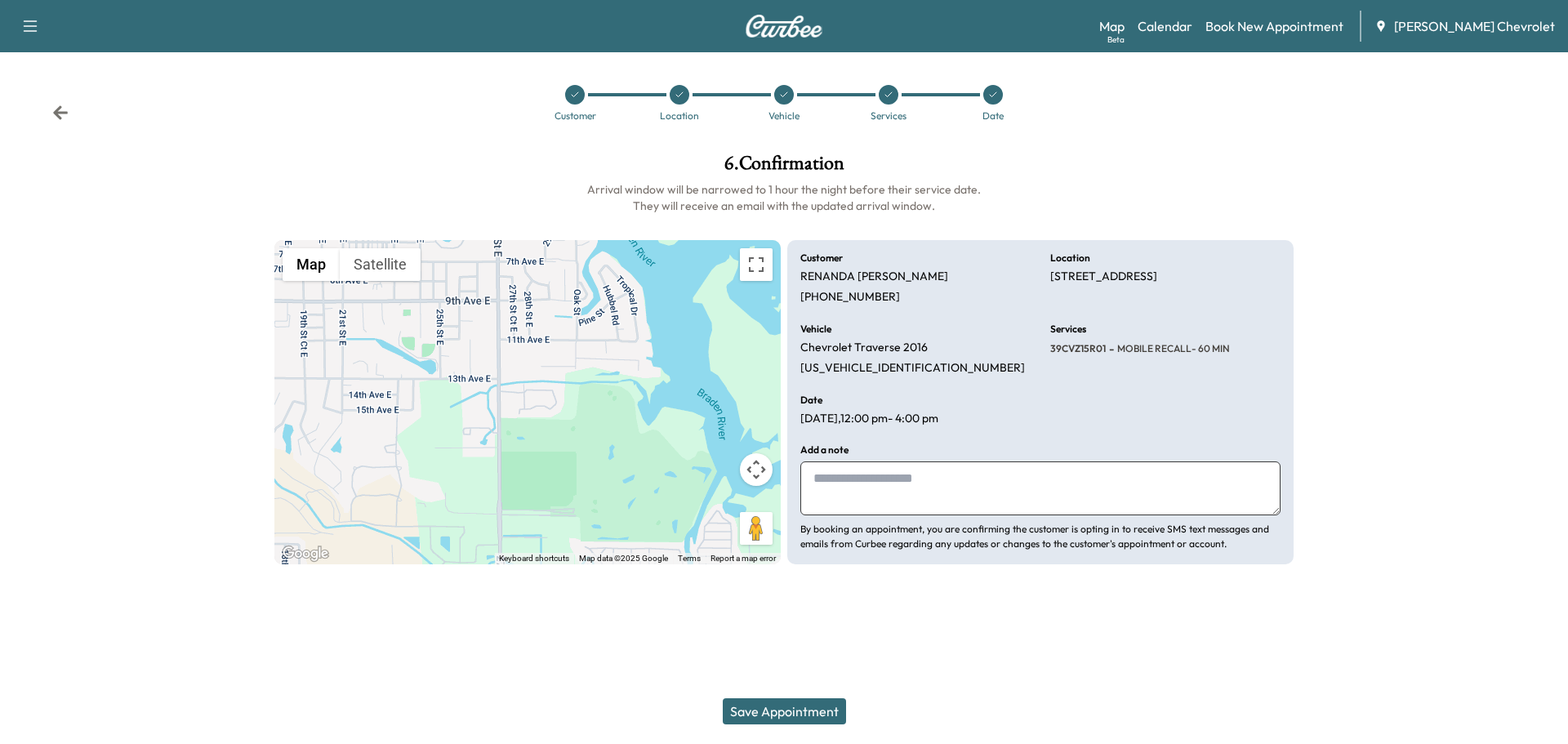
click at [1001, 481] on textarea at bounding box center [1041, 488] width 481 height 54
click at [787, 718] on button "Save Appointment" at bounding box center [784, 711] width 124 height 26
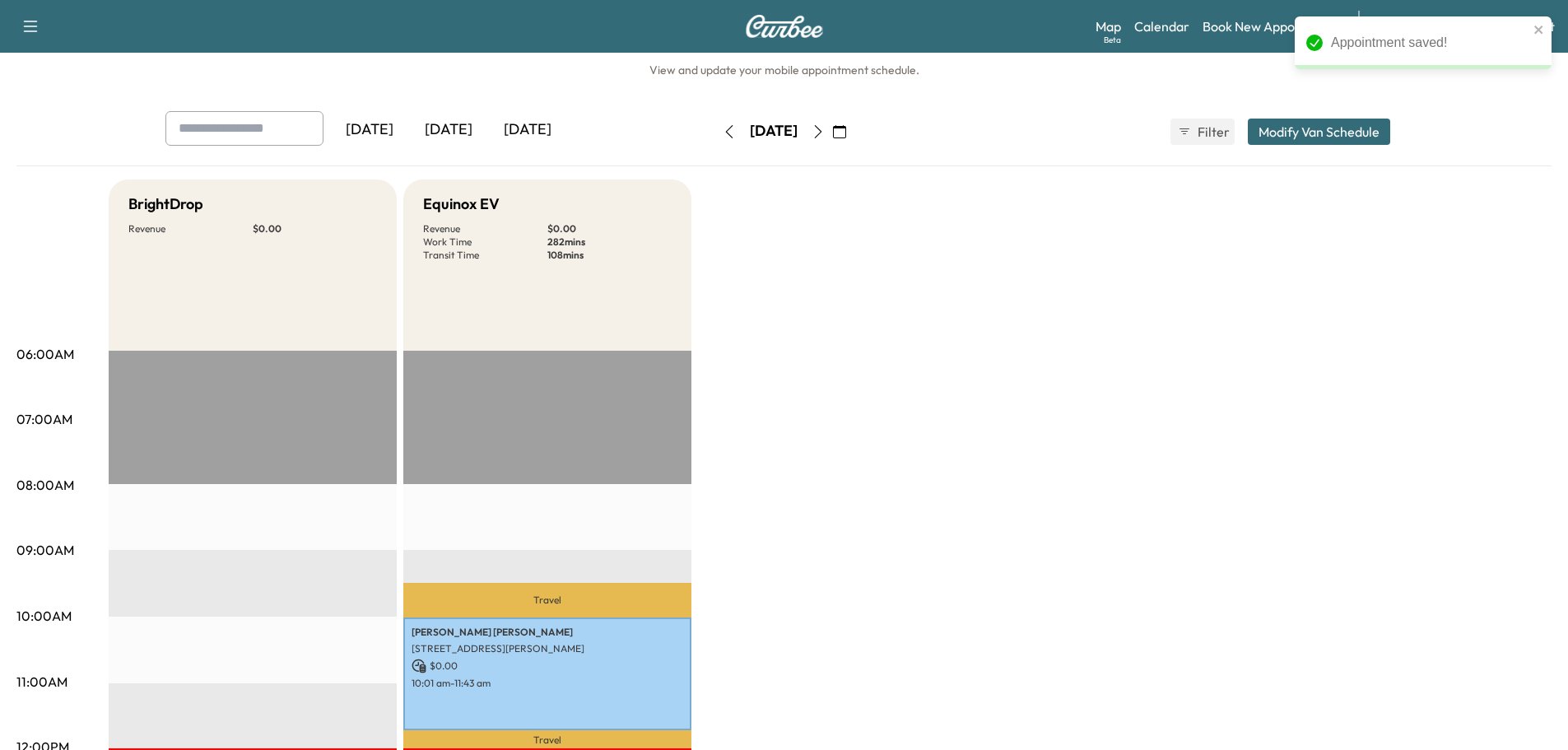
scroll to position [384, 0]
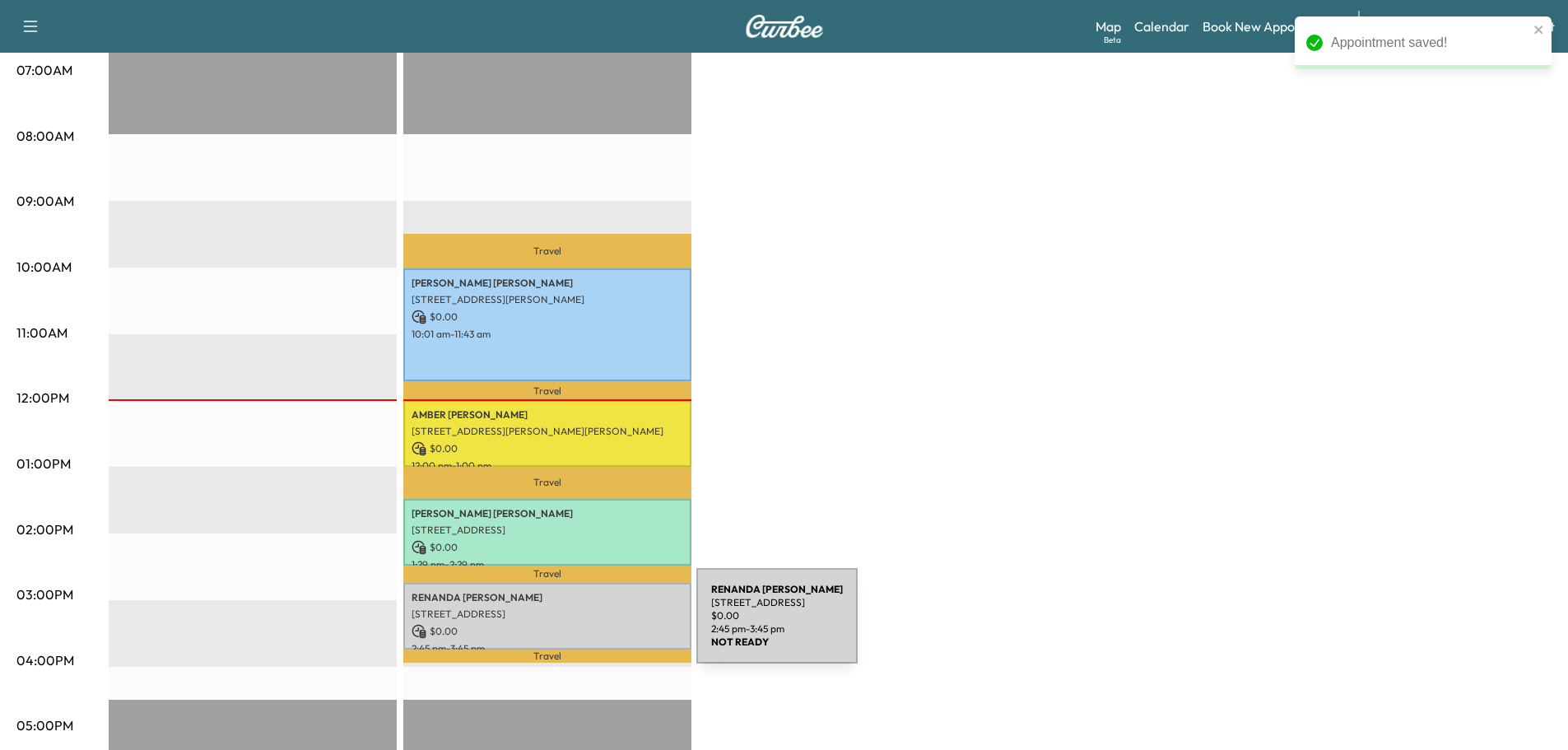
click at [573, 625] on p "$ 0.00" at bounding box center [547, 631] width 272 height 15
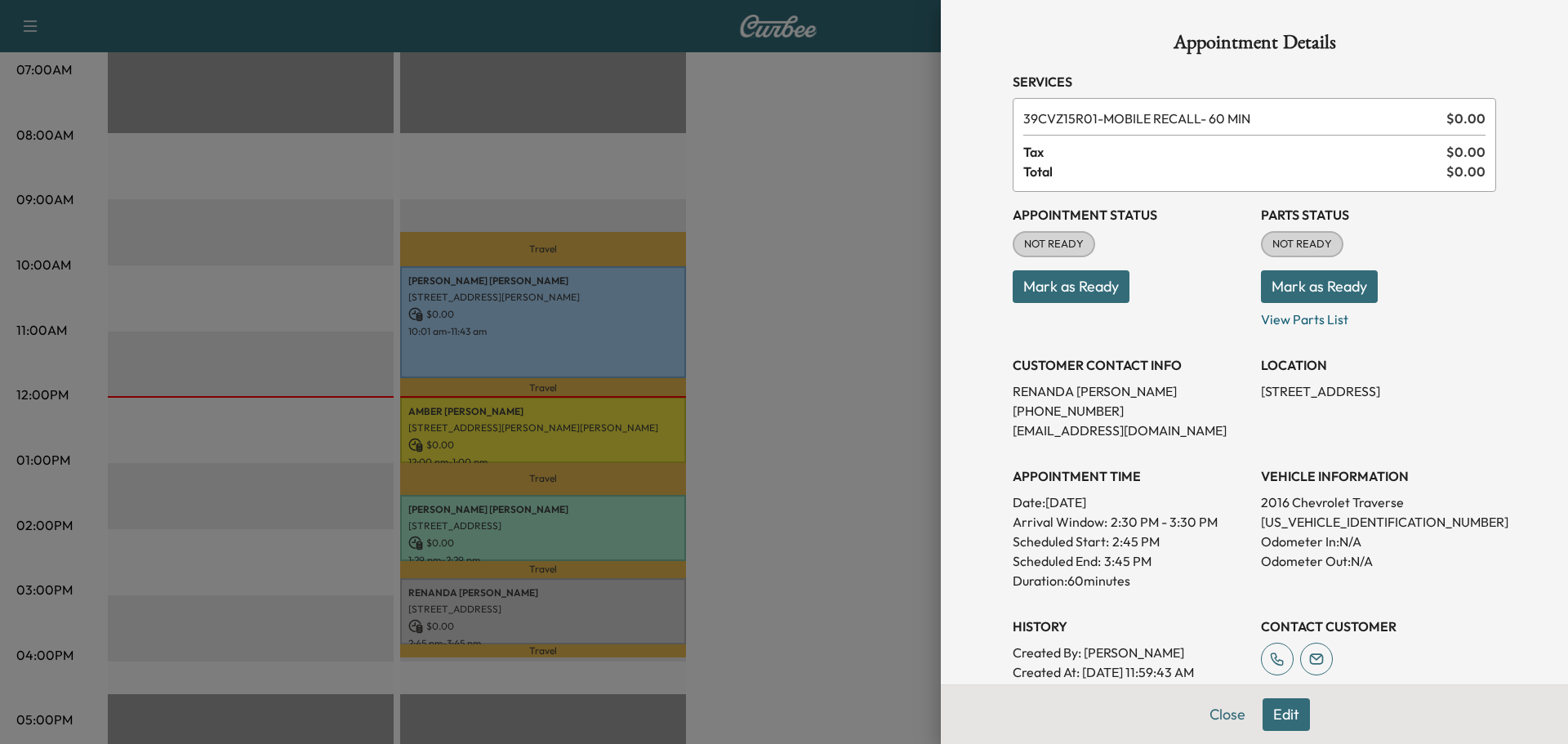
click at [881, 545] on div at bounding box center [784, 372] width 1568 height 744
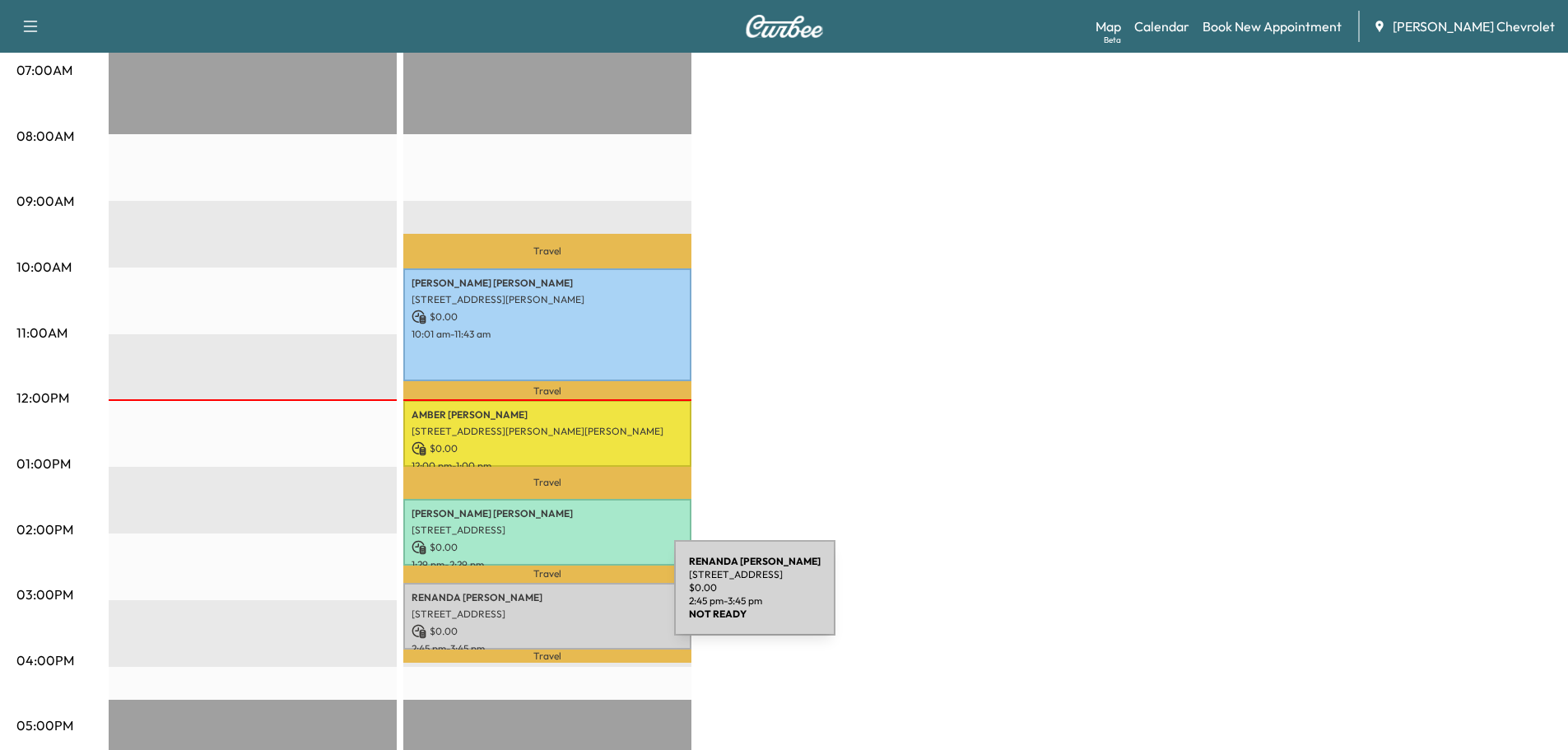
click at [551, 598] on div "[PERSON_NAME] [STREET_ADDRESS] $ 0.00 2:45 pm - 3:45 pm" at bounding box center [547, 616] width 288 height 67
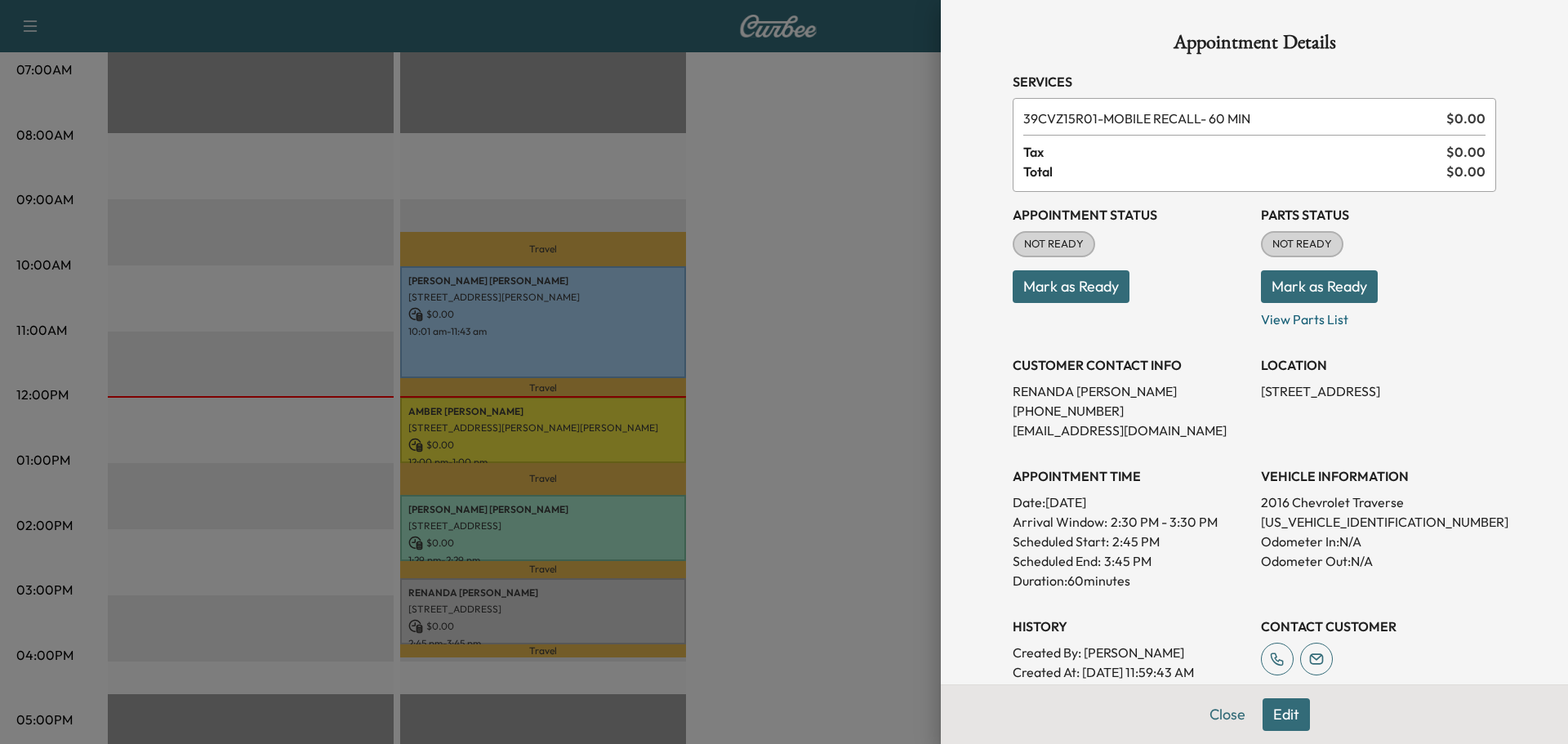
click at [795, 523] on div at bounding box center [784, 372] width 1568 height 744
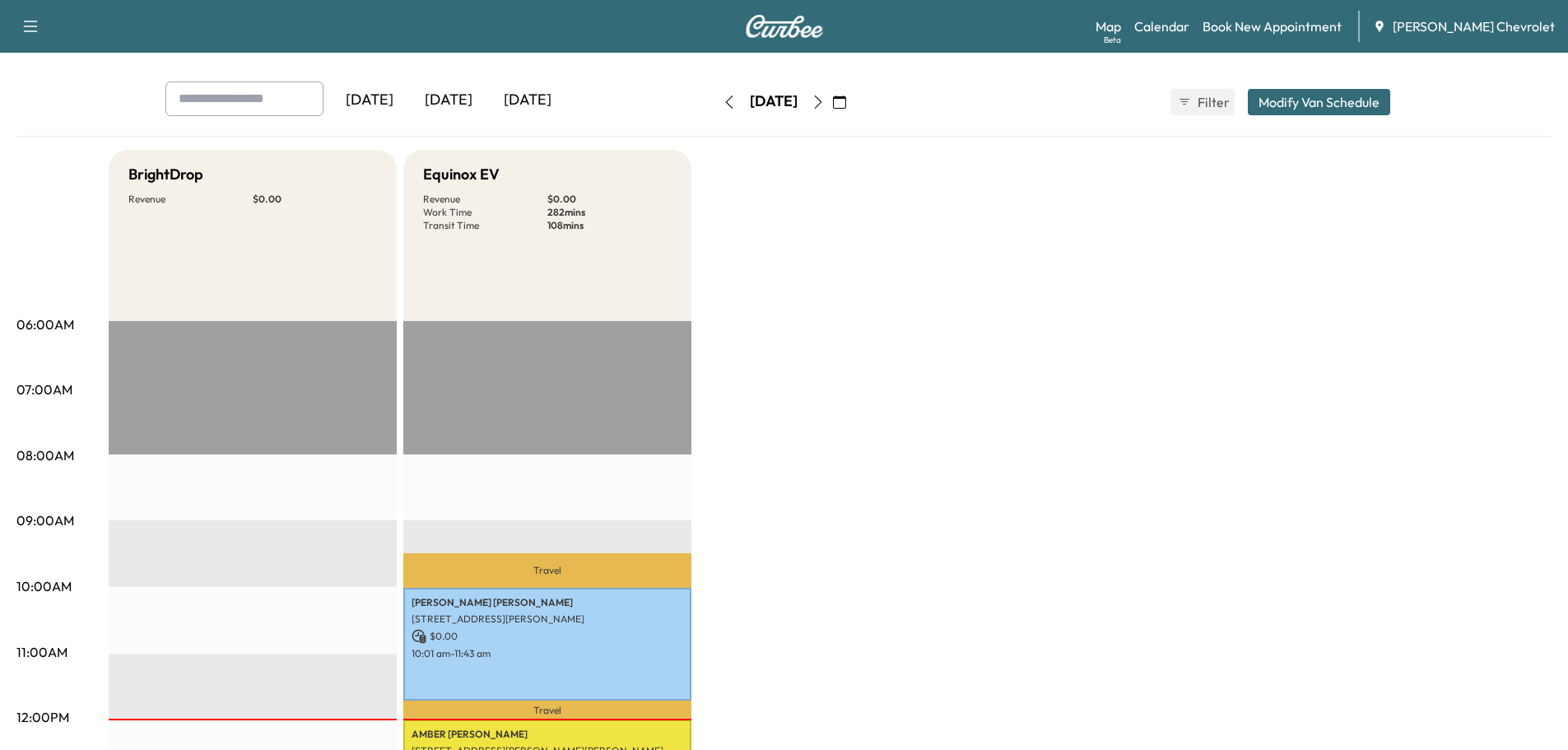
scroll to position [0, 0]
